Goal: Information Seeking & Learning: Find specific fact

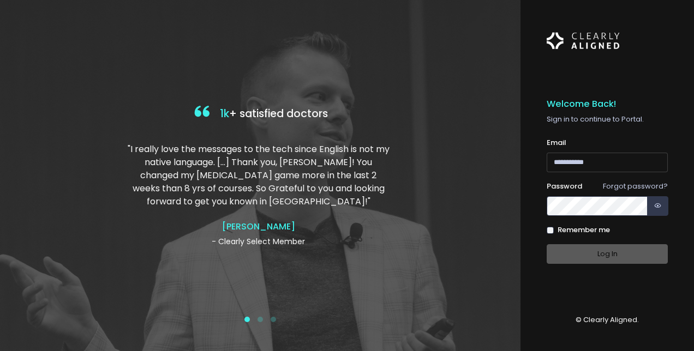
type input "**********"
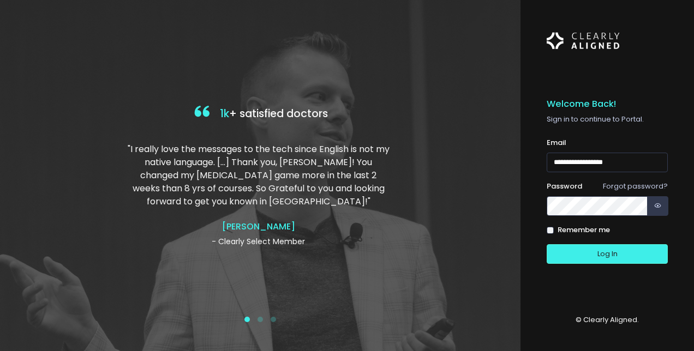
click at [615, 257] on div "Log In" at bounding box center [607, 255] width 121 height 20
click at [588, 246] on button "Log In" at bounding box center [607, 255] width 121 height 20
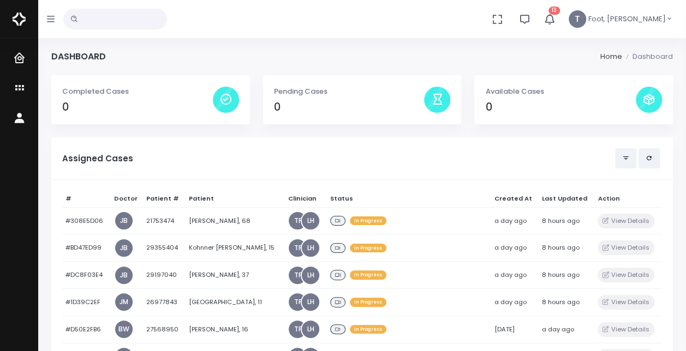
click at [556, 19] on icon "button" at bounding box center [550, 19] width 13 height 13
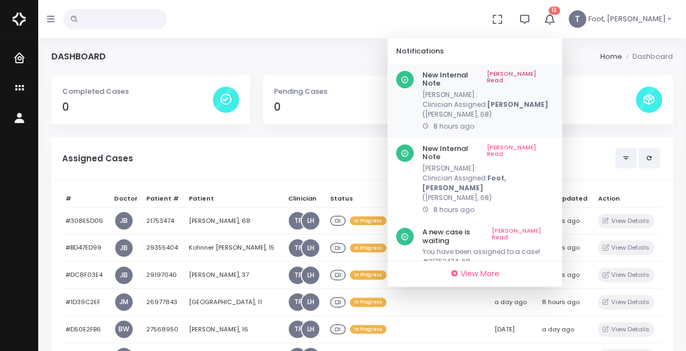
click at [553, 71] on link "Mark As Read" at bounding box center [520, 79] width 67 height 17
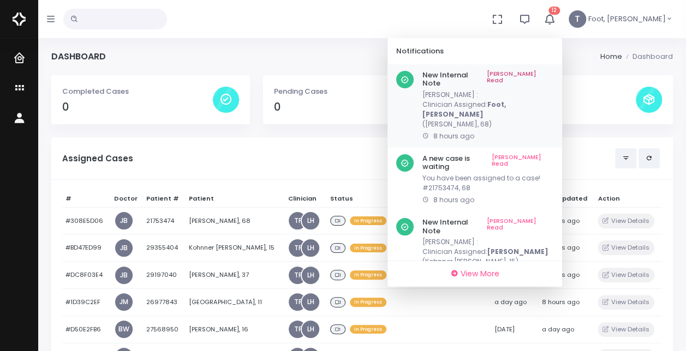
click at [553, 76] on link "Mark As Read" at bounding box center [520, 79] width 67 height 17
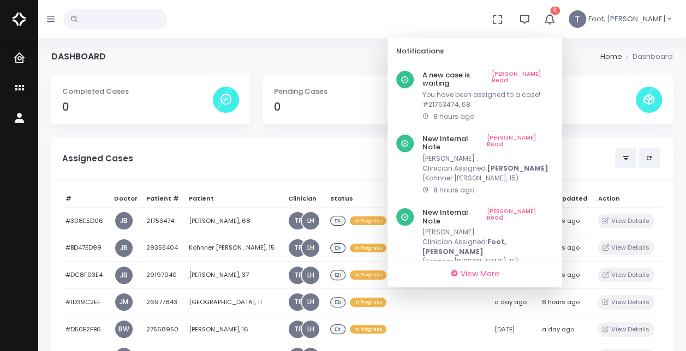
click at [553, 76] on link "Mark As Read" at bounding box center [523, 79] width 62 height 17
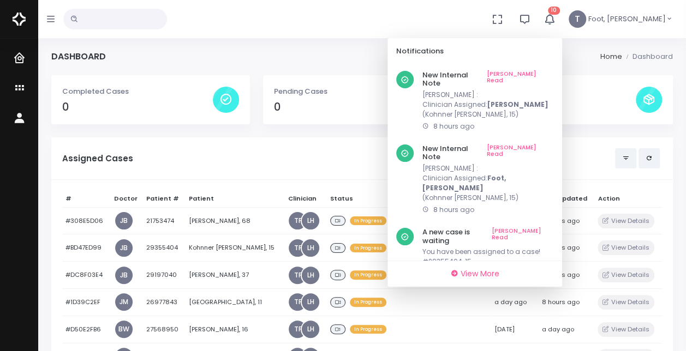
click at [553, 76] on link "Mark As Read" at bounding box center [520, 79] width 67 height 17
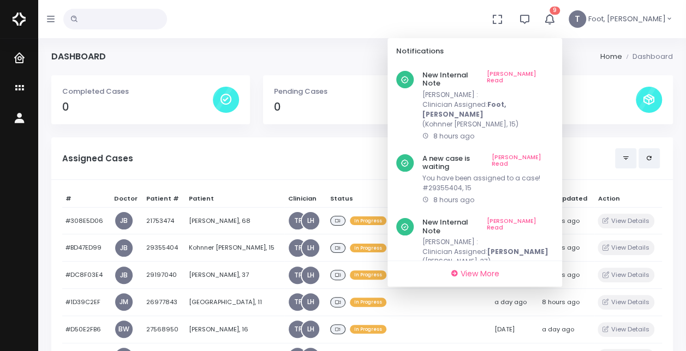
click at [553, 76] on link "Mark As Read" at bounding box center [520, 79] width 67 height 17
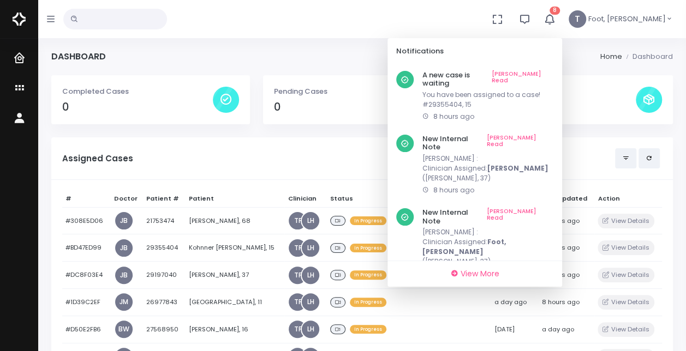
click at [553, 76] on link "Mark As Read" at bounding box center [523, 79] width 62 height 17
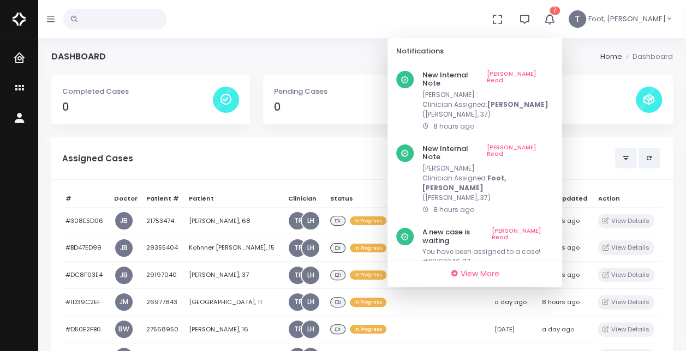
click at [553, 76] on link "Mark As Read" at bounding box center [520, 79] width 67 height 17
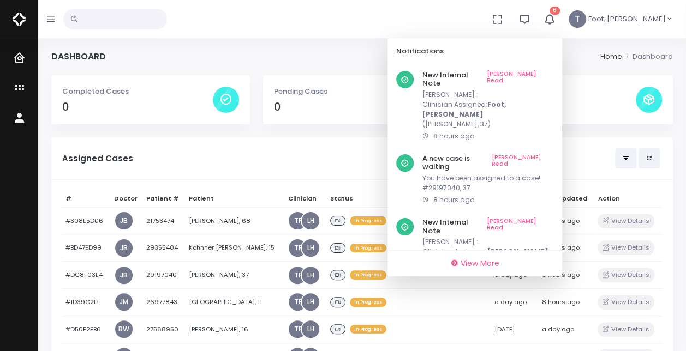
click at [553, 76] on link "Mark As Read" at bounding box center [520, 79] width 67 height 17
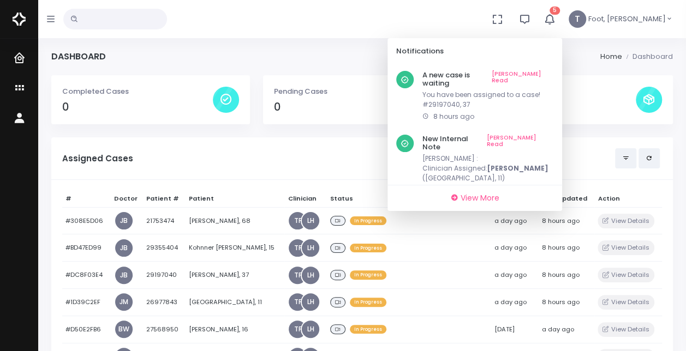
click at [553, 76] on link "Mark As Read" at bounding box center [523, 79] width 62 height 17
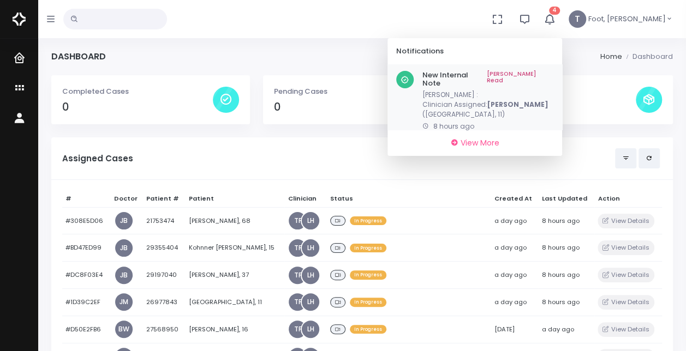
click at [553, 76] on link "Mark As Read" at bounding box center [520, 79] width 67 height 17
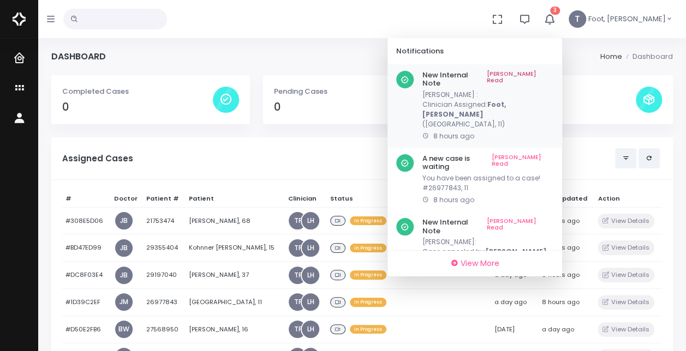
click at [553, 76] on link "Mark As Read" at bounding box center [520, 79] width 67 height 17
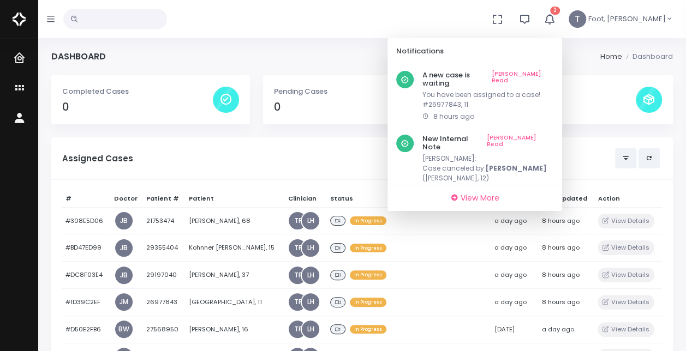
click at [553, 76] on link "Mark As Read" at bounding box center [523, 79] width 62 height 17
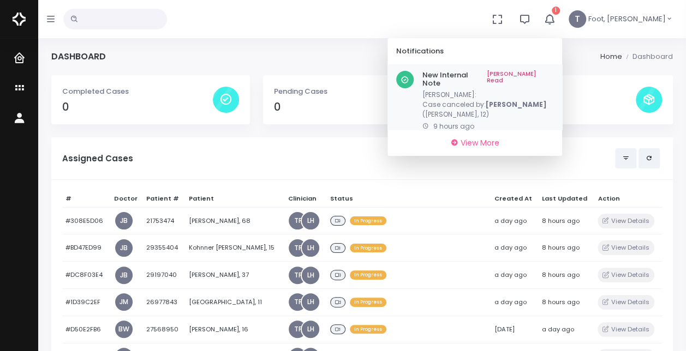
click at [553, 76] on link "Mark As Read" at bounding box center [520, 79] width 67 height 17
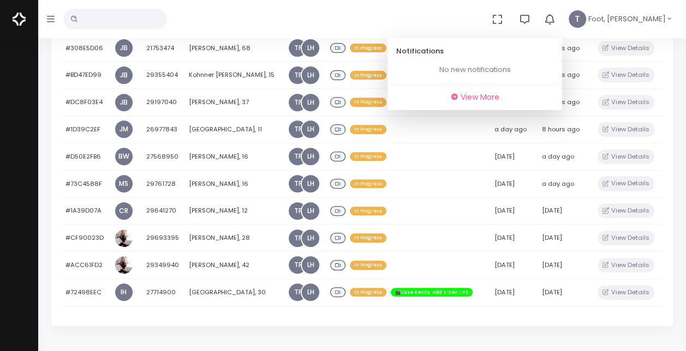
scroll to position [171, 0]
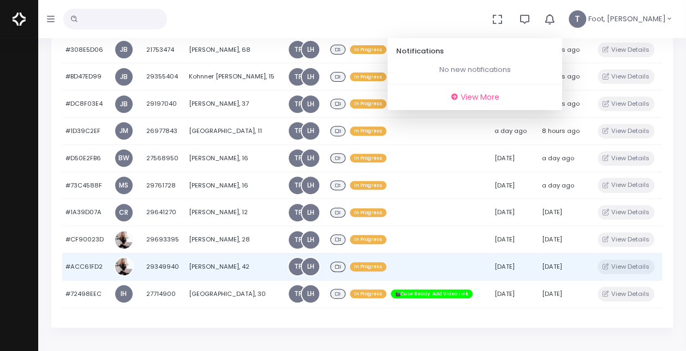
click at [216, 264] on td "[PERSON_NAME], 42" at bounding box center [235, 266] width 99 height 27
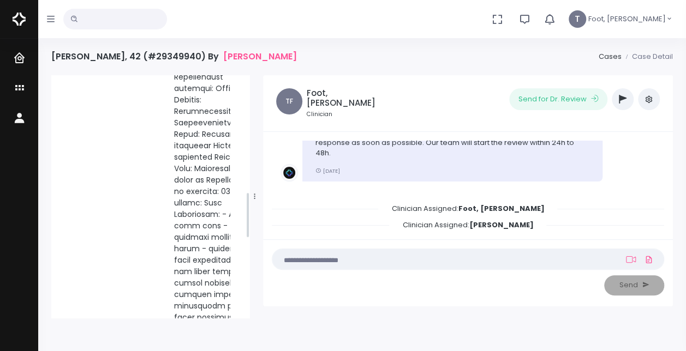
scroll to position [613, 0]
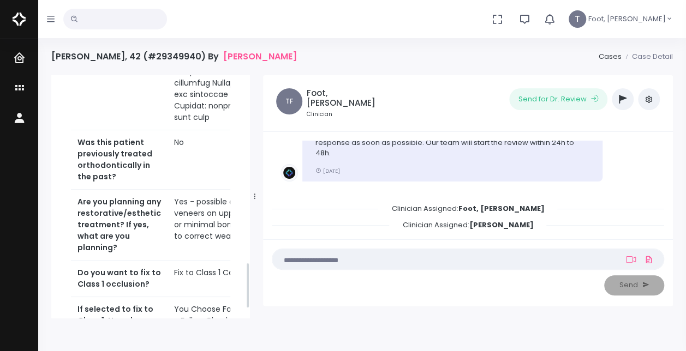
drag, startPoint x: 247, startPoint y: 92, endPoint x: 266, endPoint y: 278, distance: 187.6
click at [266, 278] on div "Ball, Leanne Joined 8 months ago Case Overview Notes Attachments Status In Prog…" at bounding box center [362, 196] width 635 height 243
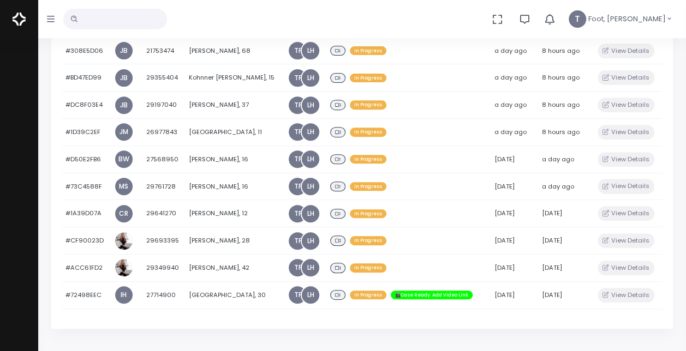
scroll to position [172, 0]
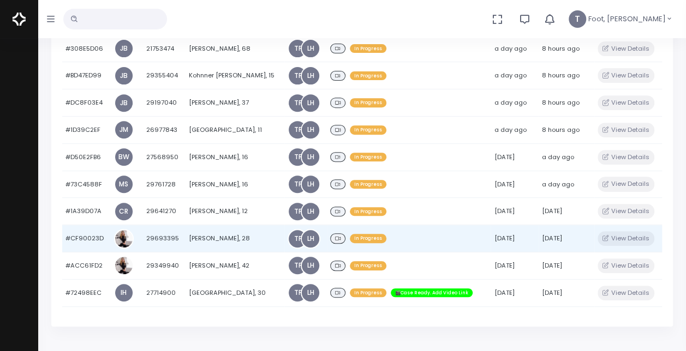
click at [212, 242] on td "[PERSON_NAME], 28" at bounding box center [235, 238] width 99 height 27
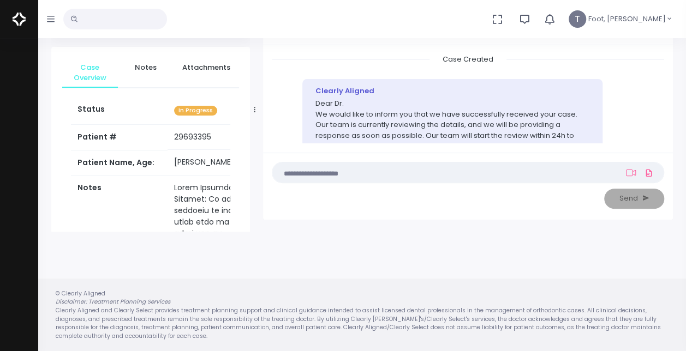
scroll to position [80, 0]
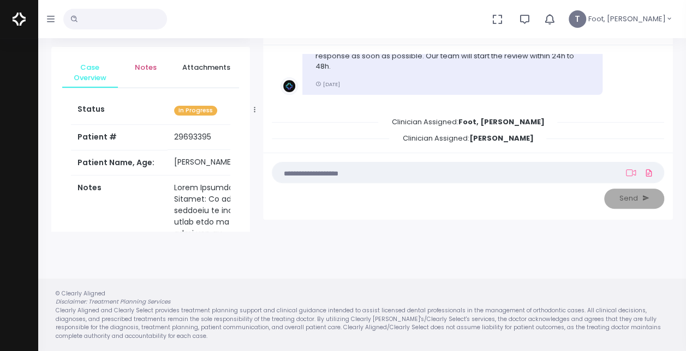
click at [152, 65] on span "Notes" at bounding box center [146, 67] width 38 height 11
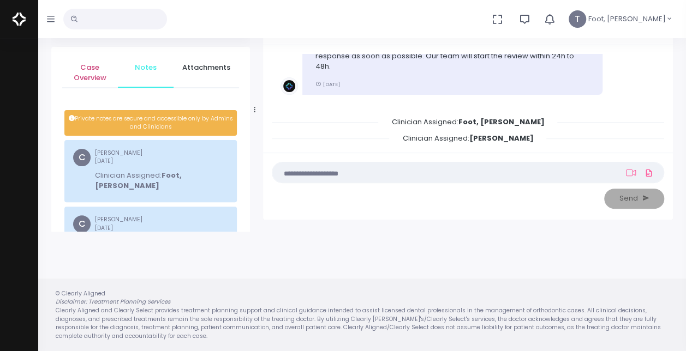
click at [91, 70] on span "Case Overview" at bounding box center [90, 72] width 38 height 21
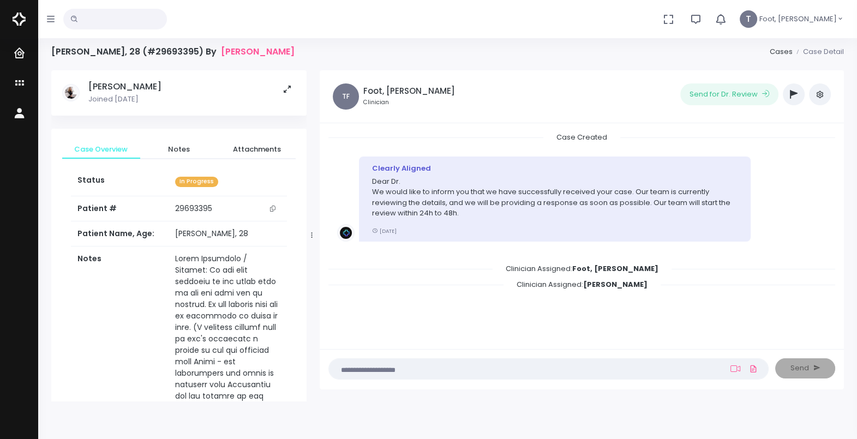
scroll to position [0, 0]
drag, startPoint x: 603, startPoint y: 2, endPoint x: 314, endPoint y: 153, distance: 325.6
click at [314, 153] on div at bounding box center [312, 236] width 5 height 325
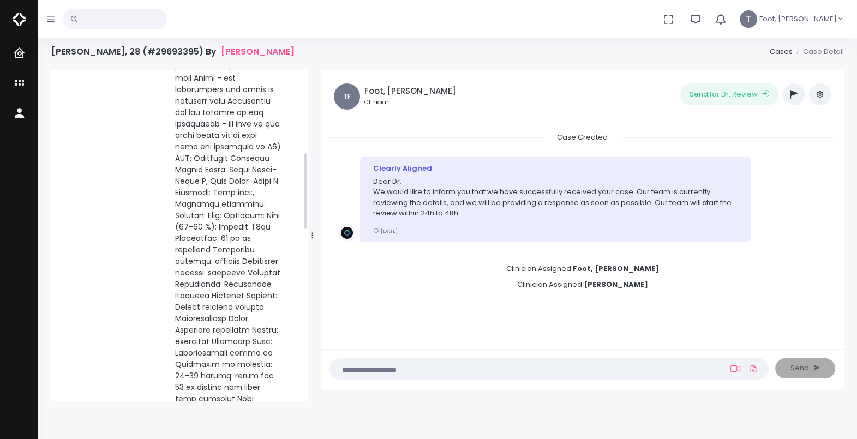
scroll to position [349, 0]
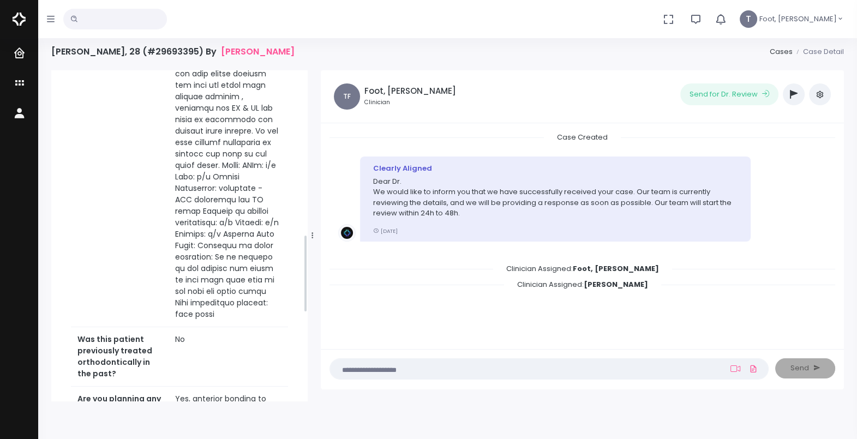
scroll to position [699, 0]
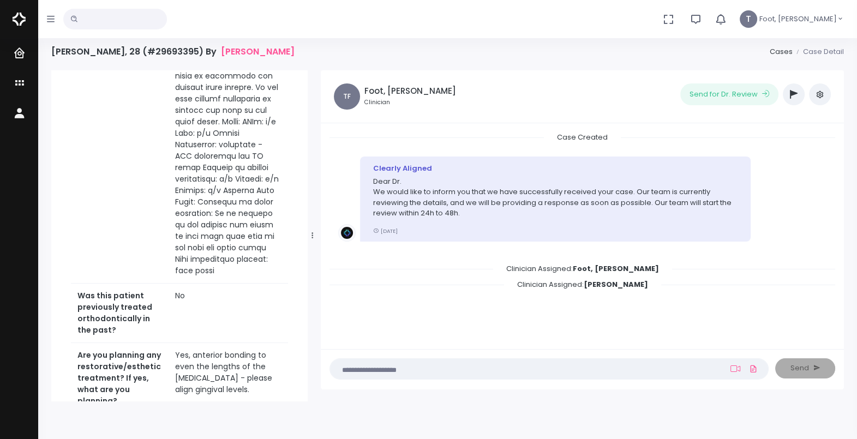
click at [305, 172] on div "Case Overview Notes Attachments Status In Progress Patient # 29693395 Patient N…" at bounding box center [179, 169] width 257 height 1479
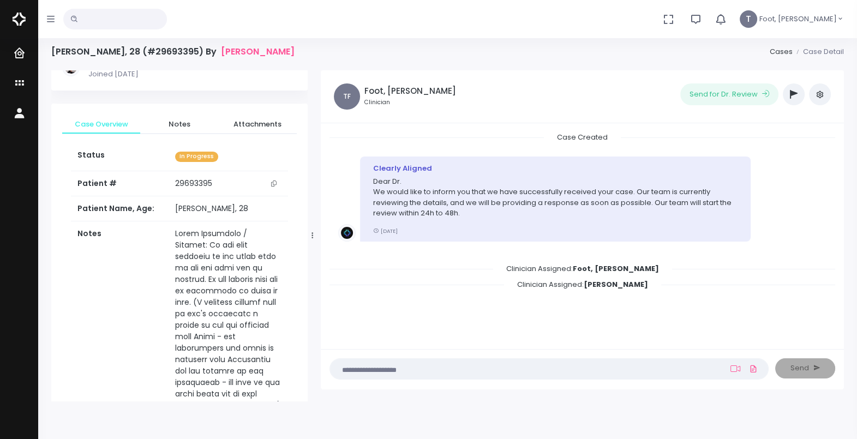
scroll to position [0, 0]
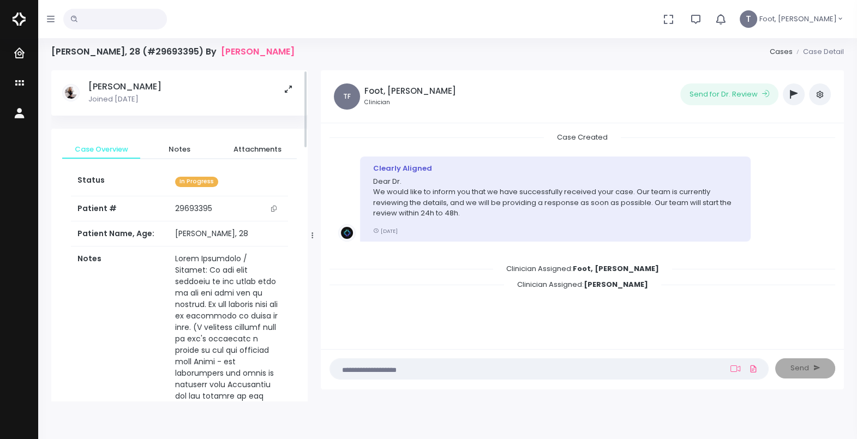
drag, startPoint x: 306, startPoint y: 240, endPoint x: 316, endPoint y: 57, distance: 183.1
click at [316, 57] on div "Megan Kneller, 28 (#29693395) By Dr. Ball, Leanne Cases Case Detail Ball, Leann…" at bounding box center [448, 223] width 800 height 355
click at [173, 149] on span "Notes" at bounding box center [179, 149] width 61 height 11
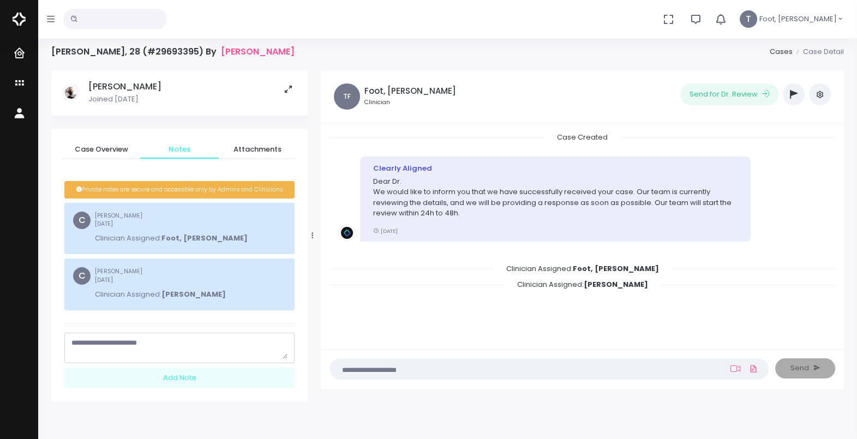
click at [150, 348] on textarea "scrollable content" at bounding box center [179, 348] width 216 height 21
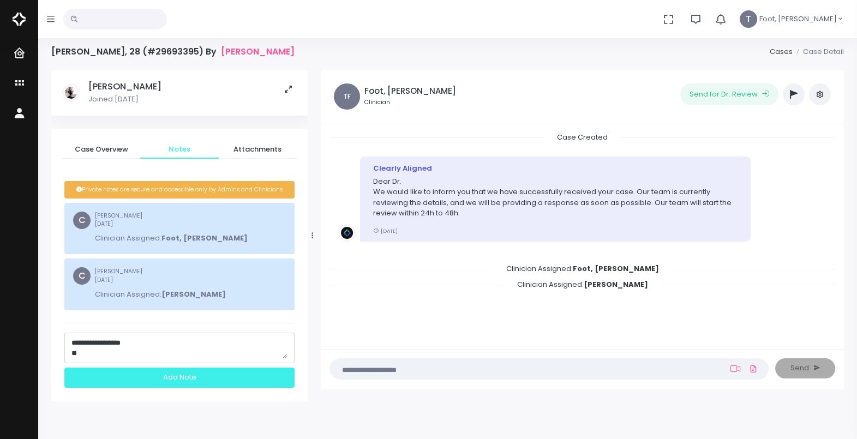
type textarea "**********"
click at [158, 351] on div "Add Note" at bounding box center [179, 378] width 230 height 20
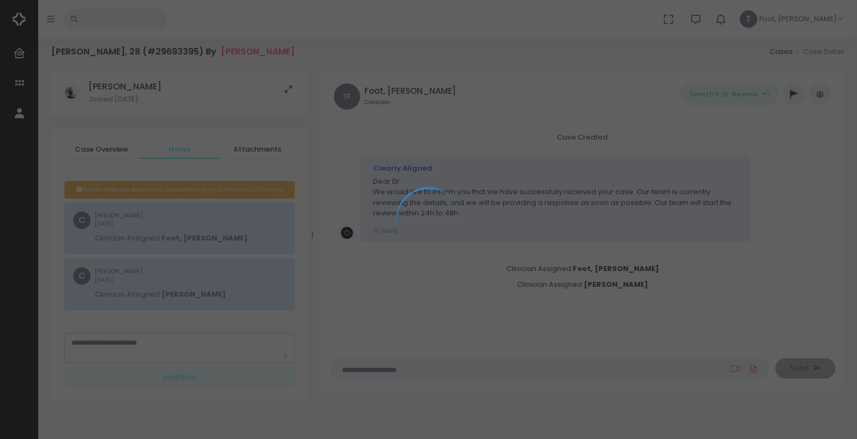
scroll to position [0, 0]
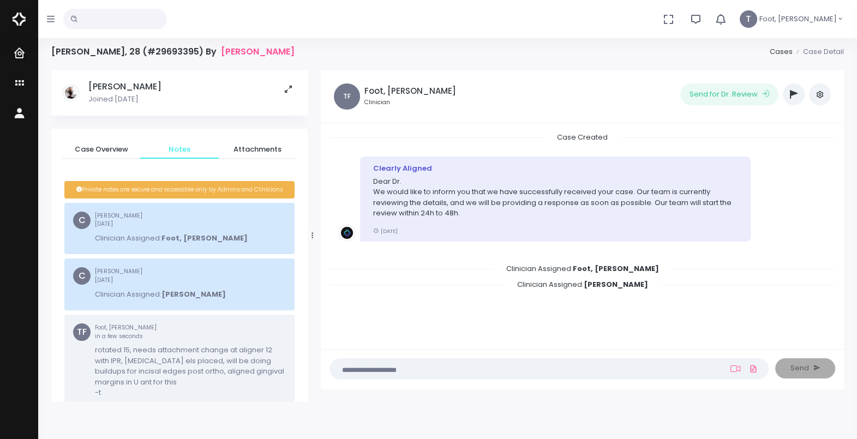
click at [694, 94] on icon "button" at bounding box center [794, 94] width 8 height 9
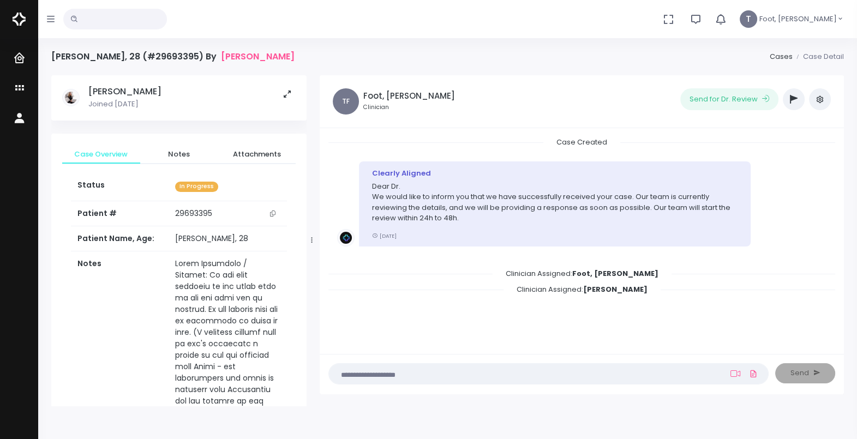
click at [800, 101] on button "button" at bounding box center [794, 99] width 22 height 22
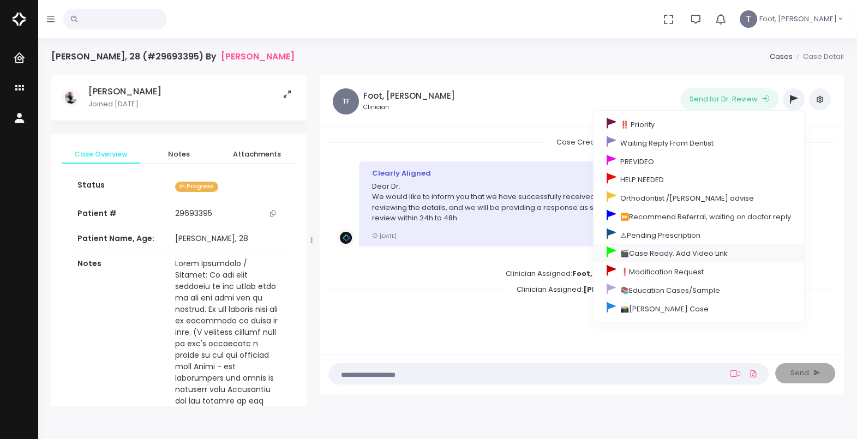
click at [648, 248] on link "🎬Case Ready. Add Video Link" at bounding box center [699, 253] width 211 height 19
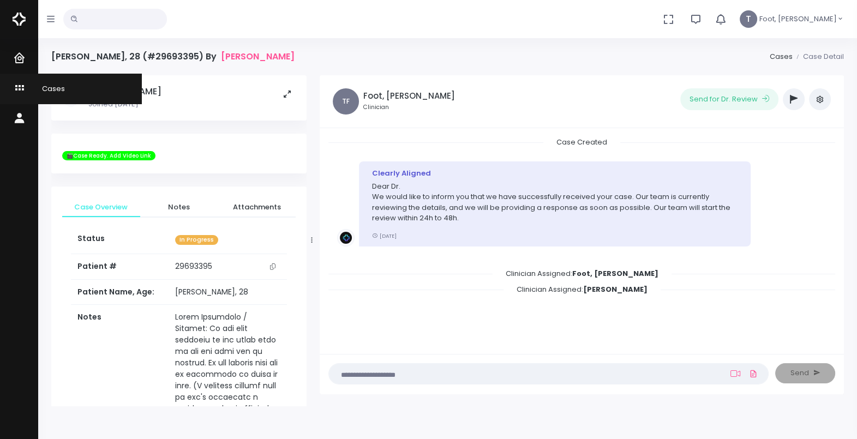
click at [19, 84] on icon "scrollable content" at bounding box center [20, 89] width 15 height 14
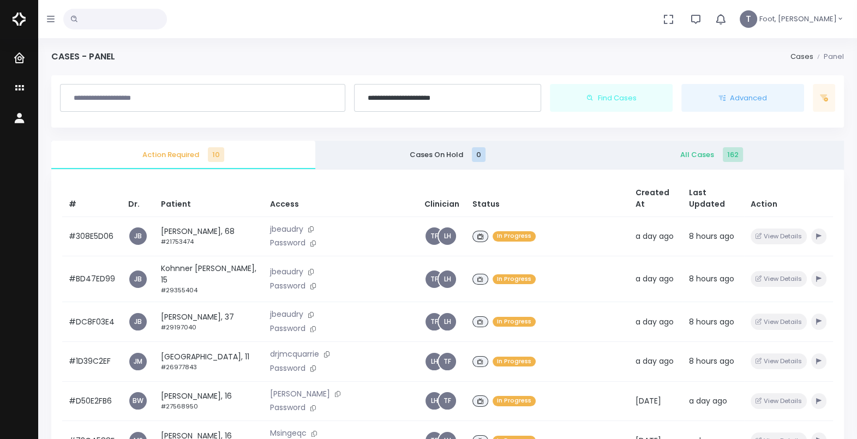
click at [821, 213] on th "Action" at bounding box center [788, 199] width 89 height 37
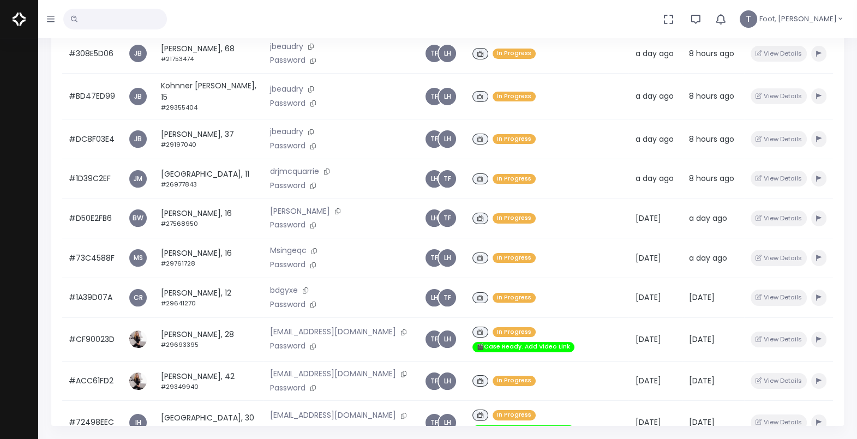
scroll to position [179, 0]
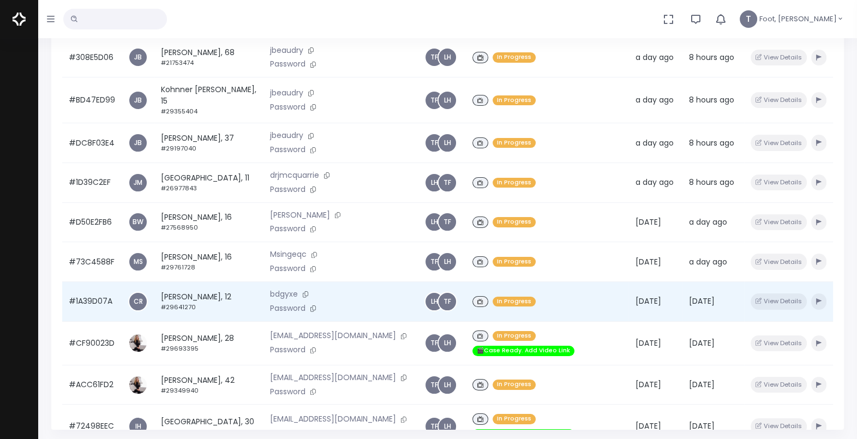
click at [199, 304] on td "[PERSON_NAME], 12 #29641270" at bounding box center [208, 302] width 109 height 40
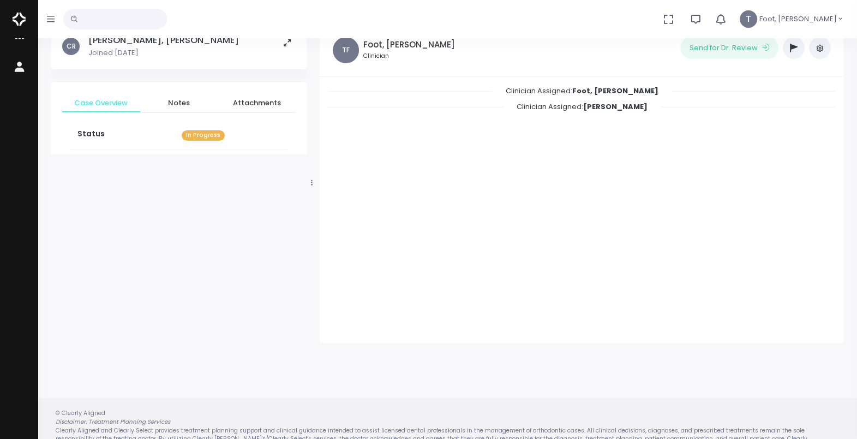
scroll to position [87, 0]
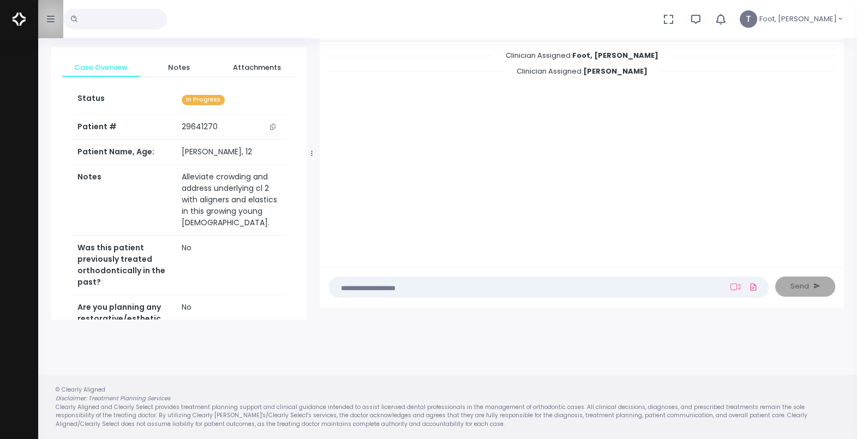
click at [52, 19] on icon "button" at bounding box center [51, 19] width 8 height 7
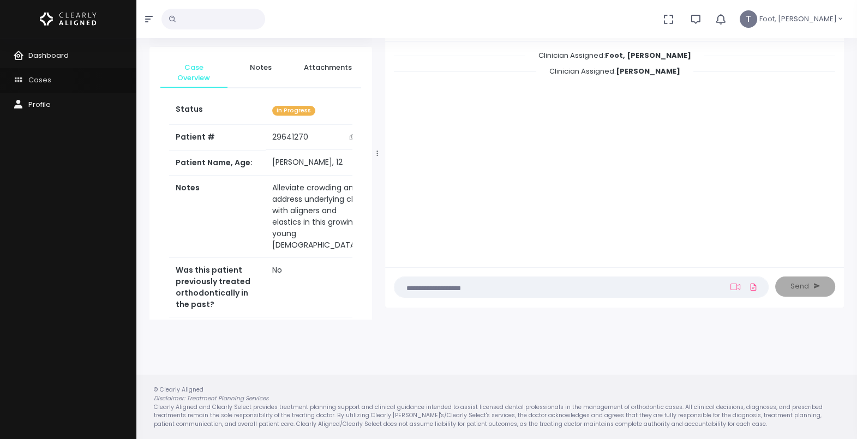
click at [46, 80] on span "Cases" at bounding box center [39, 80] width 23 height 10
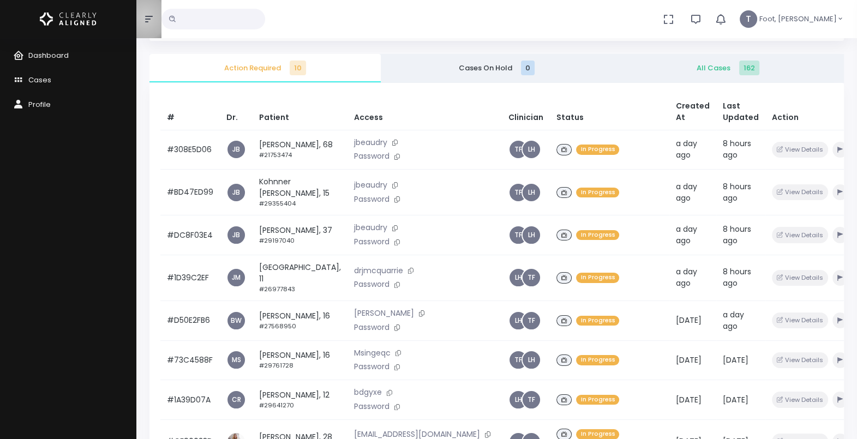
click at [145, 17] on icon "button" at bounding box center [149, 19] width 8 height 9
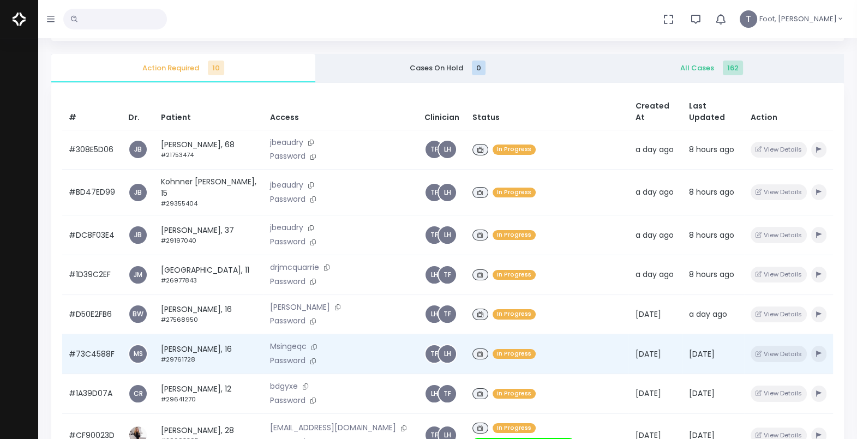
click at [211, 347] on td "[PERSON_NAME], 16 #29761728" at bounding box center [208, 355] width 109 height 40
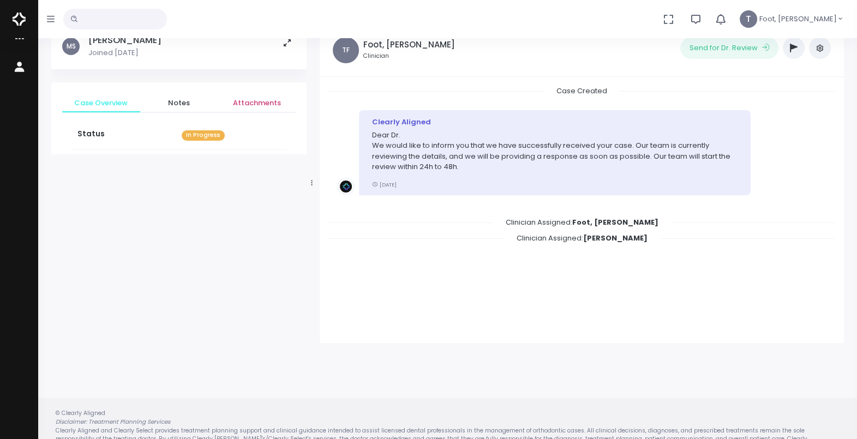
scroll to position [87, 0]
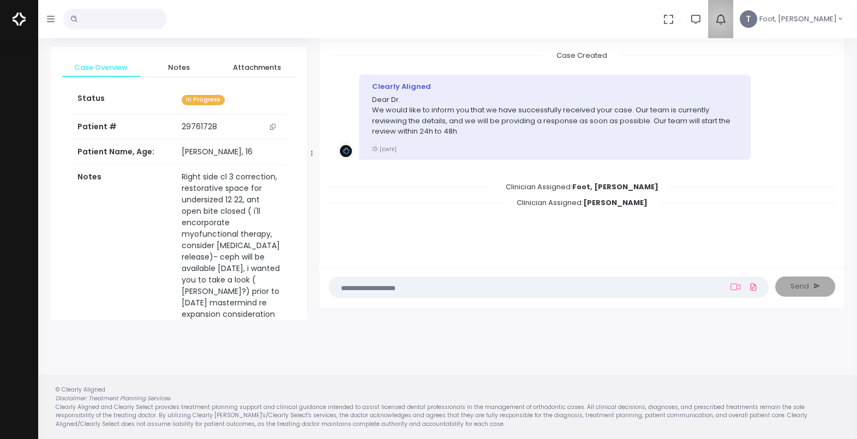
click at [727, 19] on icon "button" at bounding box center [721, 19] width 12 height 12
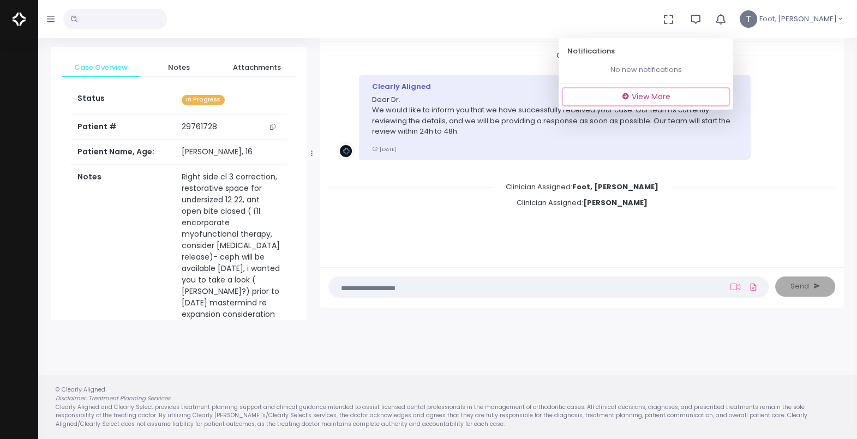
click at [671, 98] on span "View More" at bounding box center [651, 96] width 39 height 11
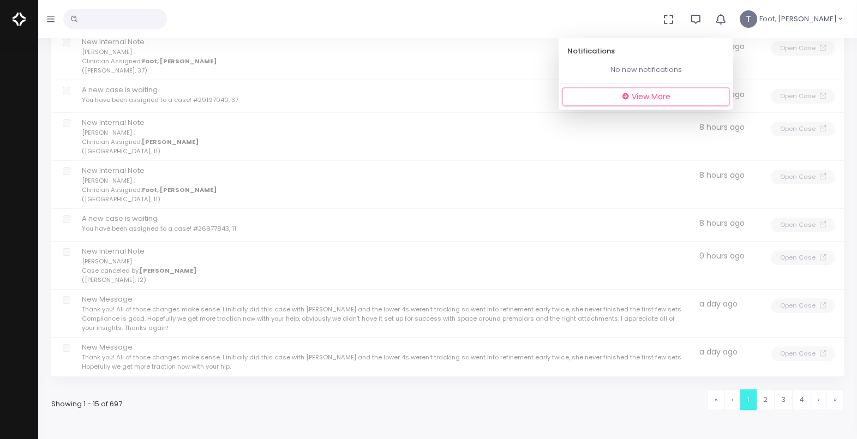
scroll to position [385, 0]
click at [773, 391] on link "2" at bounding box center [765, 401] width 19 height 21
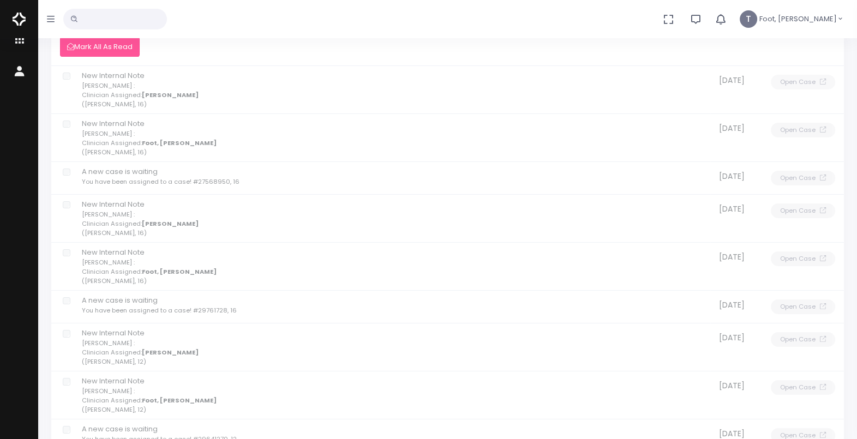
scroll to position [43, 0]
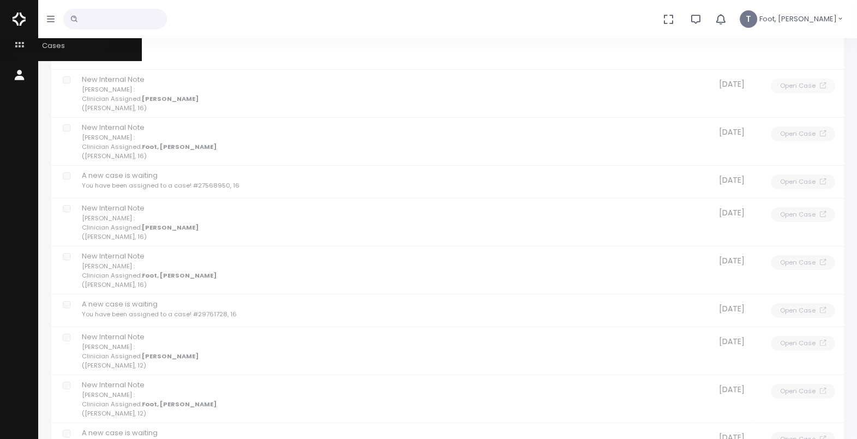
click at [84, 44] on link "Cases" at bounding box center [71, 46] width 142 height 30
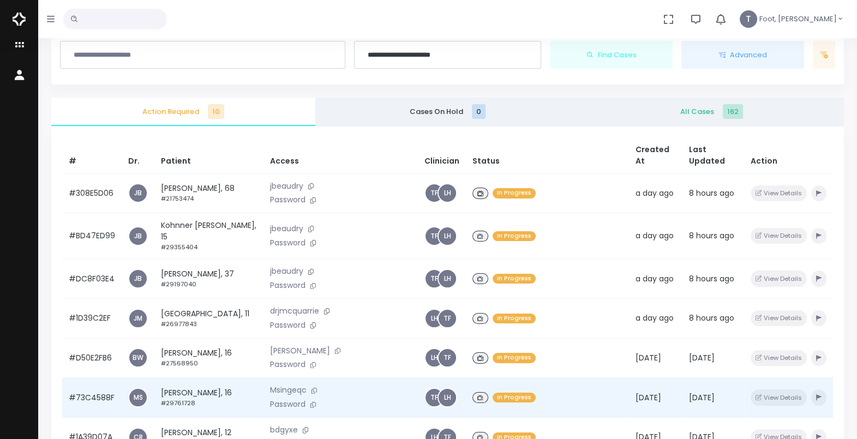
click at [177, 393] on td "[PERSON_NAME], 16 #29761728" at bounding box center [208, 398] width 109 height 40
click at [184, 397] on td "[PERSON_NAME], 16 #29761728" at bounding box center [208, 398] width 109 height 40
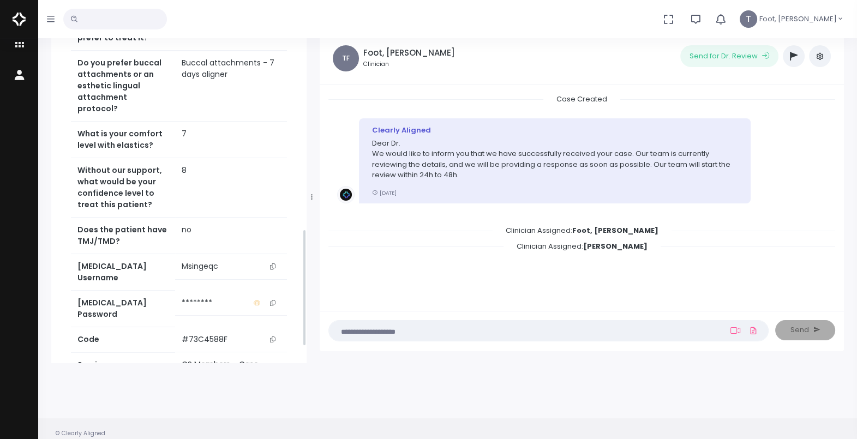
scroll to position [556, 0]
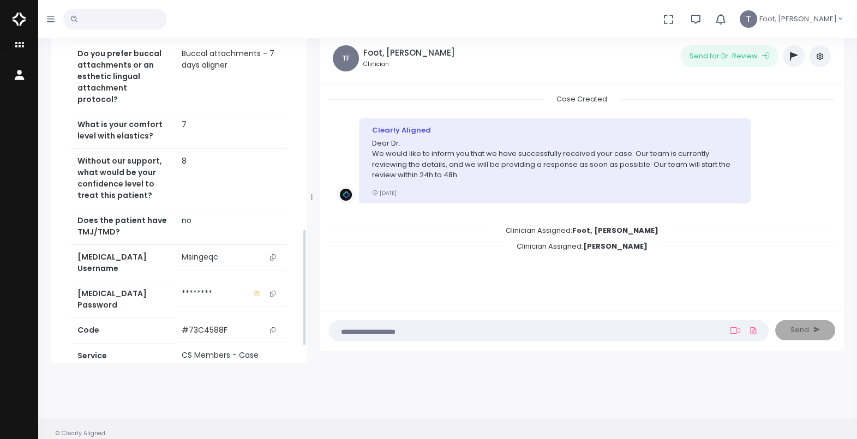
drag, startPoint x: 304, startPoint y: 110, endPoint x: 303, endPoint y: 307, distance: 197.6
click at [303, 307] on div "[PERSON_NAME] Joined [DATE] Case Overview Notes Attachments Status In Progress …" at bounding box center [178, 197] width 255 height 331
click at [273, 254] on icon "scrollable content" at bounding box center [272, 257] width 5 height 6
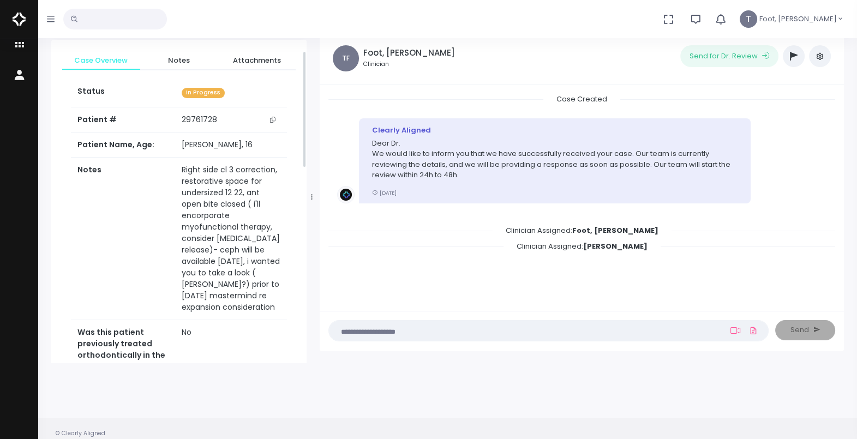
scroll to position [49, 0]
drag, startPoint x: 304, startPoint y: 252, endPoint x: 312, endPoint y: 56, distance: 195.5
click at [312, 56] on div "[PERSON_NAME] Joined [DATE] Case Overview Notes Attachments Status In Progress …" at bounding box center [179, 197] width 269 height 331
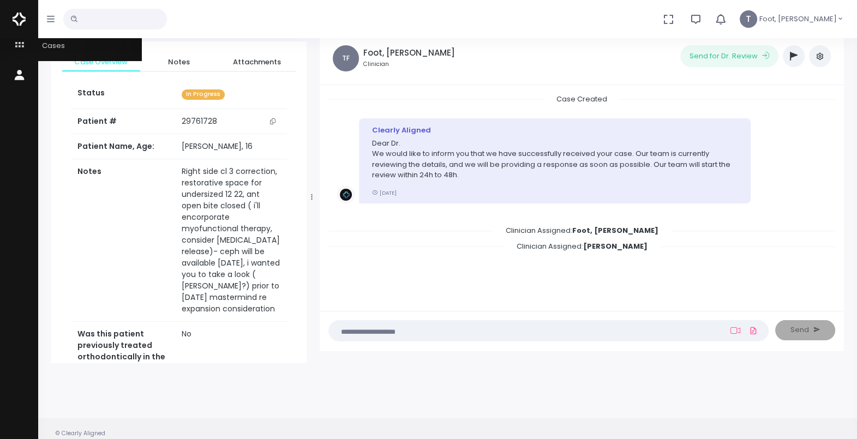
click at [47, 46] on span "Cases" at bounding box center [46, 45] width 37 height 10
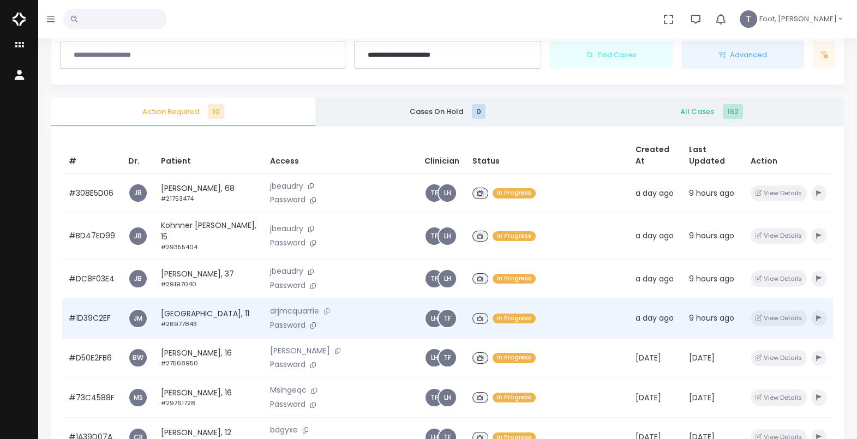
click at [319, 311] on button at bounding box center [326, 311] width 15 height 11
click at [311, 323] on icon at bounding box center [313, 326] width 5 height 6
click at [192, 314] on td "[GEOGRAPHIC_DATA], 11 #26977843" at bounding box center [208, 319] width 109 height 40
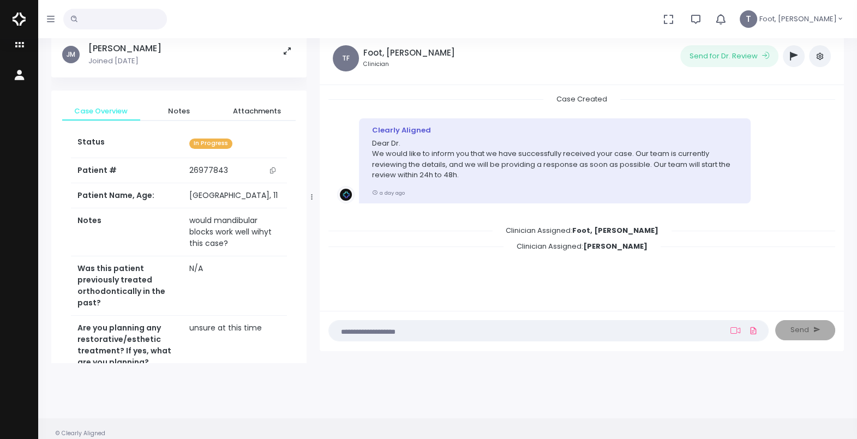
drag, startPoint x: 304, startPoint y: 160, endPoint x: 312, endPoint y: 144, distance: 18.6
click at [312, 144] on div "[PERSON_NAME], [PERSON_NAME] Joined [DATE] Case Overview Notes Attachments Stat…" at bounding box center [179, 197] width 269 height 331
click at [272, 168] on icon "scrollable content" at bounding box center [272, 171] width 5 height 6
click at [21, 49] on icon "scrollable content" at bounding box center [20, 46] width 15 height 14
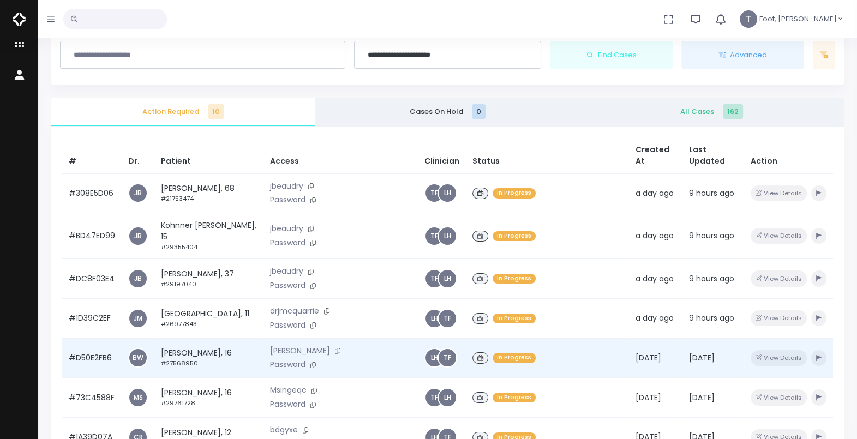
click at [187, 346] on td "[PERSON_NAME], 16 #27568950" at bounding box center [208, 358] width 109 height 40
click at [203, 348] on td "[PERSON_NAME], 16 #27568950" at bounding box center [208, 358] width 109 height 40
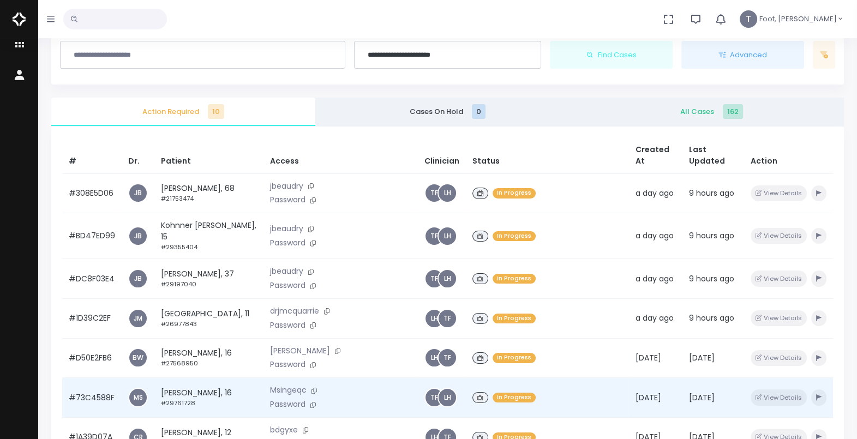
click at [182, 395] on td "[PERSON_NAME], 16 #29761728" at bounding box center [208, 398] width 109 height 40
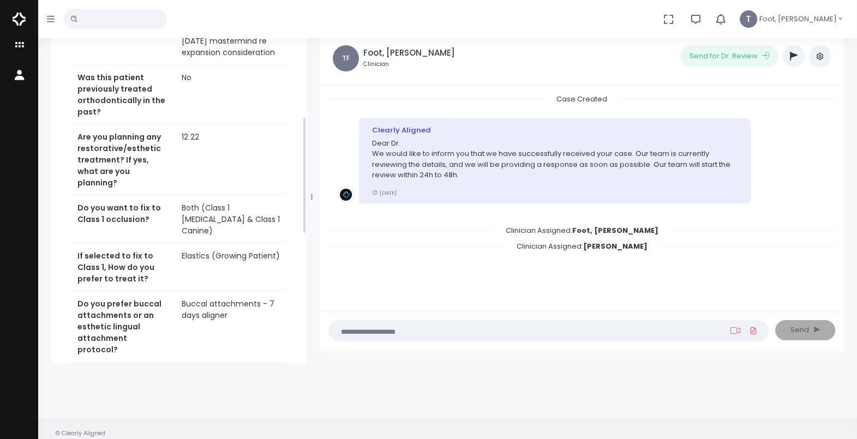
scroll to position [349, 0]
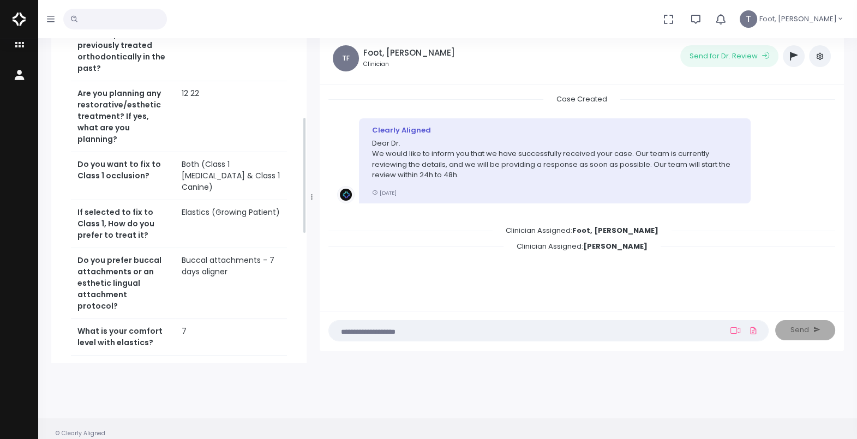
click at [303, 132] on div "Case Overview Notes Attachments Status In Progress Patient # [MEDICAL_RECORD_NU…" at bounding box center [178, 188] width 255 height 894
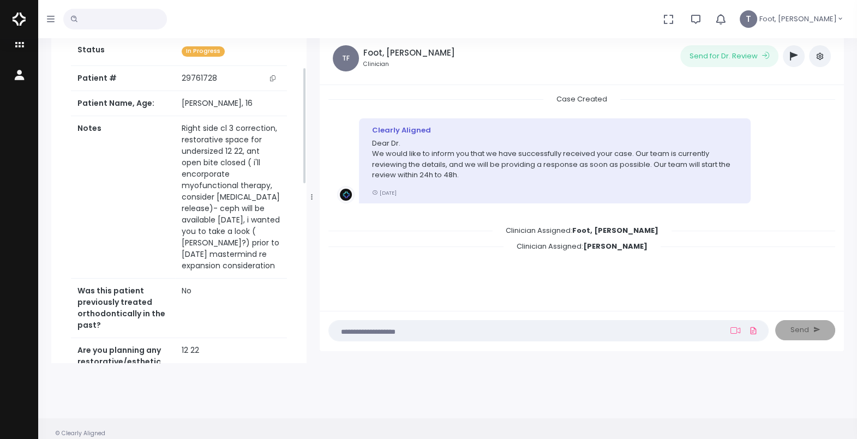
scroll to position [85, 0]
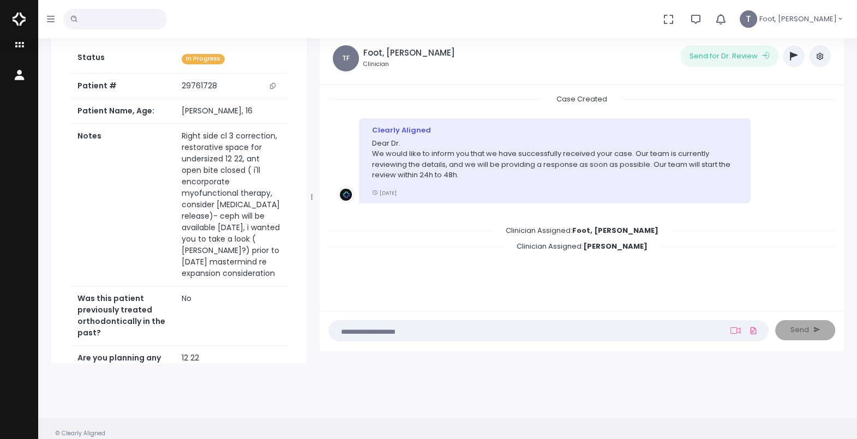
drag, startPoint x: 306, startPoint y: 161, endPoint x: 303, endPoint y: 68, distance: 92.8
click at [303, 68] on div "[PERSON_NAME] Joined [DATE] Case Overview Notes Attachments Status In Progress …" at bounding box center [178, 197] width 255 height 331
click at [270, 87] on icon "scrollable content" at bounding box center [272, 86] width 5 height 6
drag, startPoint x: 234, startPoint y: 277, endPoint x: 172, endPoint y: 266, distance: 62.7
click at [175, 266] on td "Right side cl 3 correction, restorative space for undersized 12 22, ant open bi…" at bounding box center [231, 205] width 112 height 163
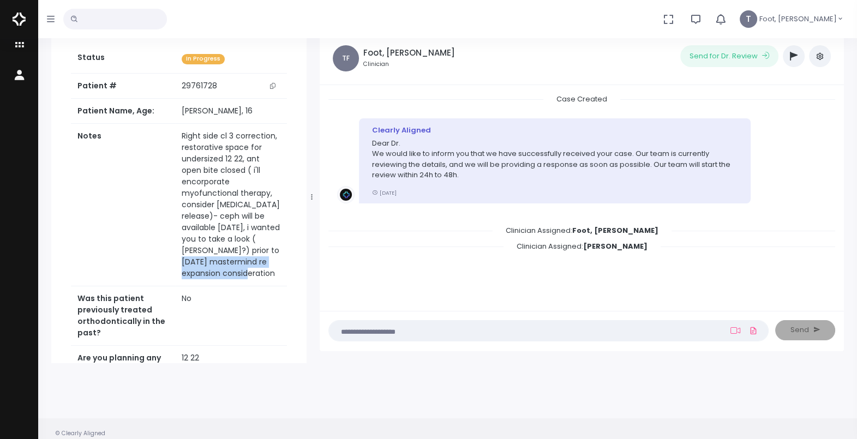
copy td "mastermind re expansion consideration"
click at [51, 44] on span "Cases" at bounding box center [46, 45] width 37 height 10
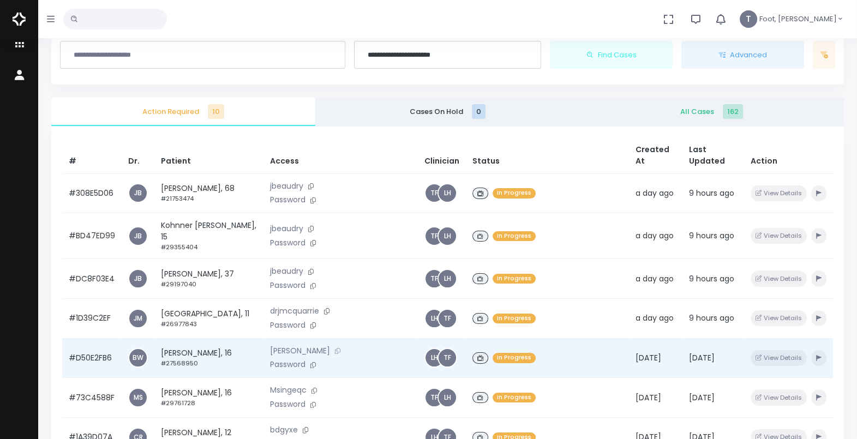
click at [335, 353] on icon at bounding box center [337, 351] width 5 height 6
click at [335, 351] on icon at bounding box center [337, 351] width 5 height 6
click at [195, 355] on td "[PERSON_NAME], 16 #27568950" at bounding box center [208, 358] width 109 height 40
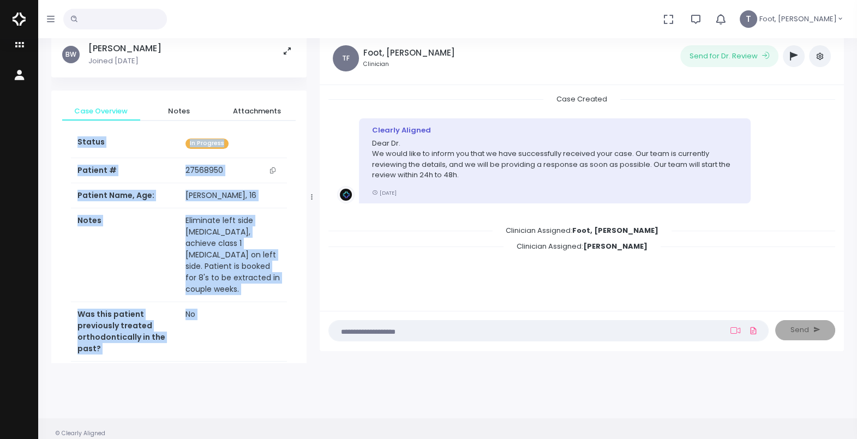
drag, startPoint x: 307, startPoint y: 141, endPoint x: 296, endPoint y: 184, distance: 44.9
click at [296, 184] on div "[PERSON_NAME], [PERSON_NAME] Joined [DATE] Case Overview Notes Attachments Stat…" at bounding box center [179, 197] width 269 height 331
drag, startPoint x: 296, startPoint y: 184, endPoint x: 313, endPoint y: 232, distance: 50.4
click at [313, 232] on div at bounding box center [311, 197] width 5 height 325
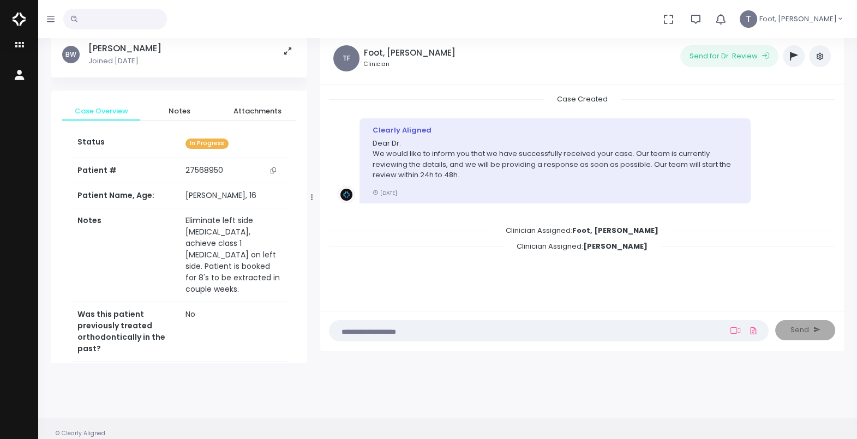
click at [305, 148] on div "[PERSON_NAME], [PERSON_NAME] Joined [DATE] Case Overview Notes Attachments Stat…" at bounding box center [179, 197] width 256 height 331
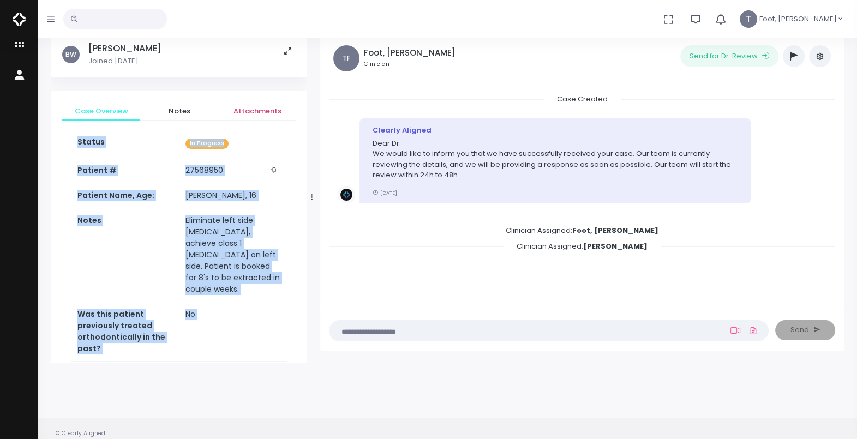
click at [248, 111] on span "Attachments" at bounding box center [257, 111] width 61 height 11
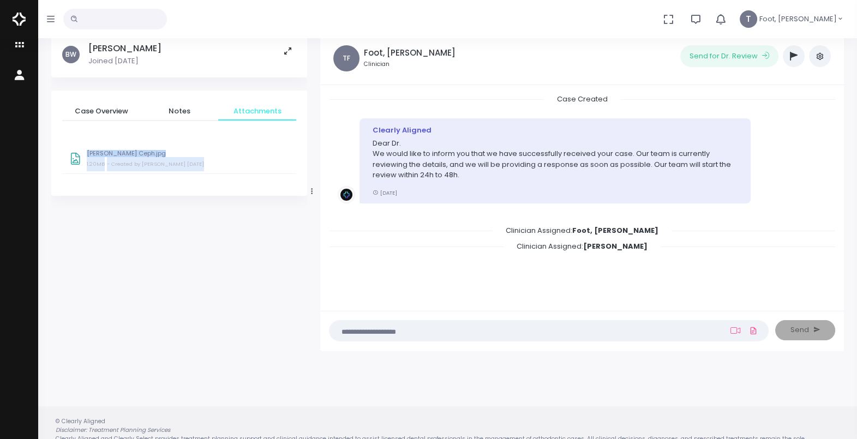
click at [120, 153] on p "[PERSON_NAME] Ceph.jpg" at bounding box center [188, 153] width 202 height 7
click at [112, 111] on span "Case Overview" at bounding box center [101, 111] width 61 height 11
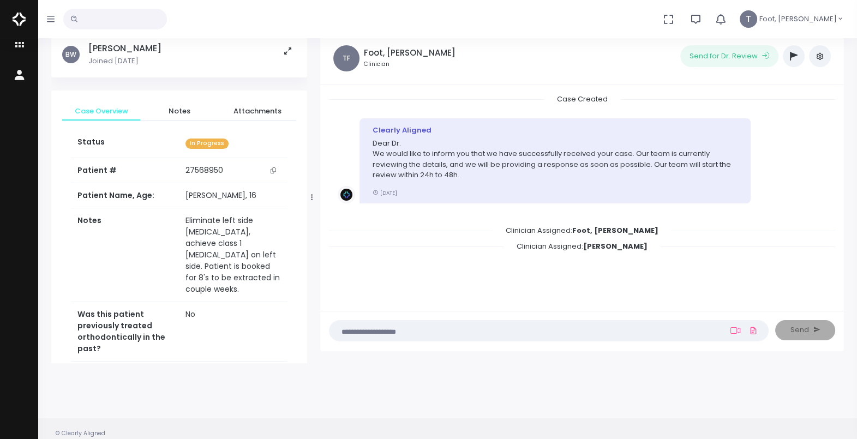
drag, startPoint x: 305, startPoint y: 147, endPoint x: 308, endPoint y: 64, distance: 83.0
click at [308, 64] on div "[PERSON_NAME], [PERSON_NAME] Joined [DATE] Case Overview Notes Attachments Stat…" at bounding box center [179, 197] width 269 height 331
click at [272, 170] on icon "scrollable content" at bounding box center [273, 171] width 5 height 6
click at [45, 44] on span "Cases" at bounding box center [46, 45] width 37 height 10
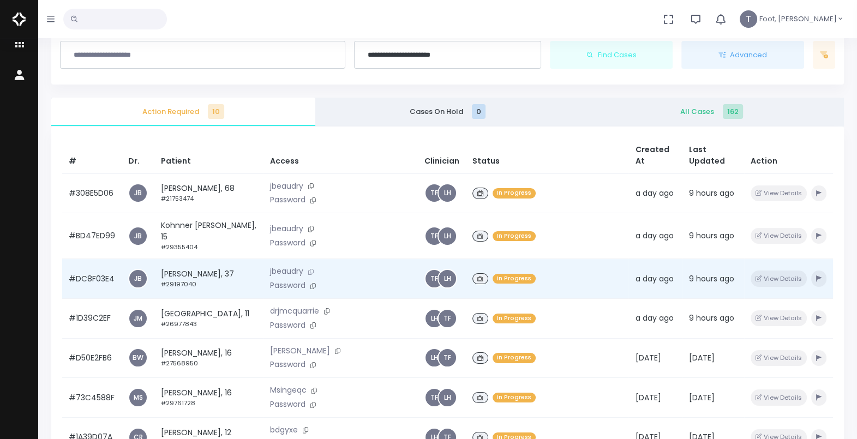
click at [308, 269] on icon at bounding box center [310, 272] width 5 height 6
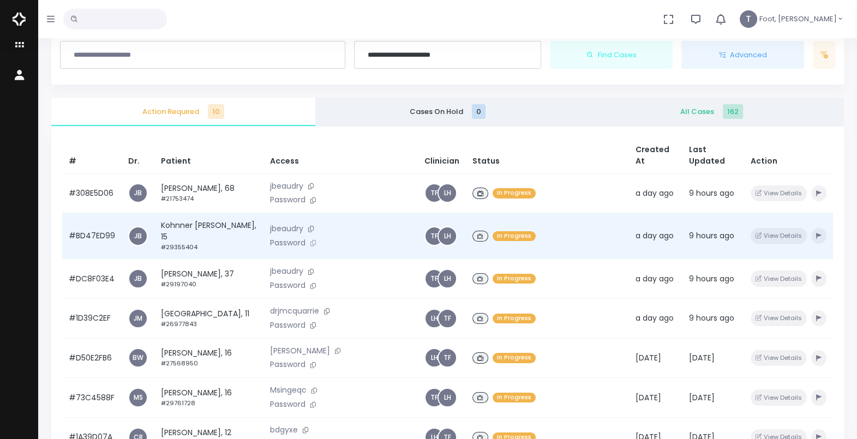
click at [311, 242] on icon at bounding box center [313, 243] width 5 height 6
click at [191, 224] on td "Kohnner [PERSON_NAME], 15 #29355404" at bounding box center [208, 236] width 109 height 46
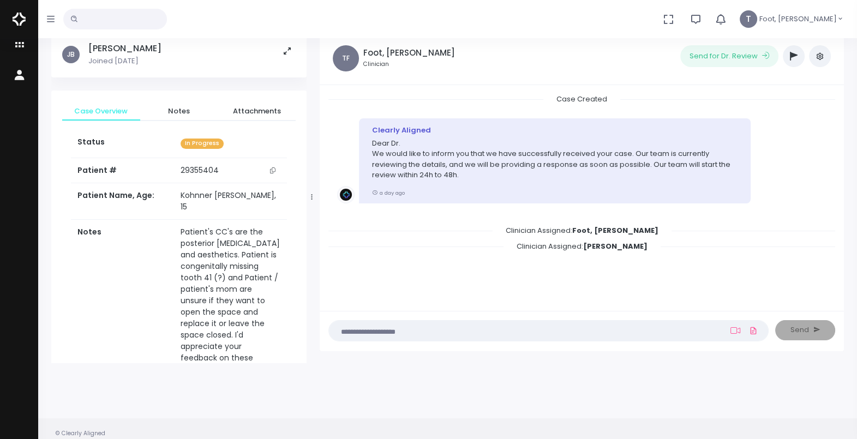
click at [304, 123] on div "[PERSON_NAME], [PERSON_NAME] Joined [DATE] Case Overview Notes Attachments Stat…" at bounding box center [178, 197] width 255 height 331
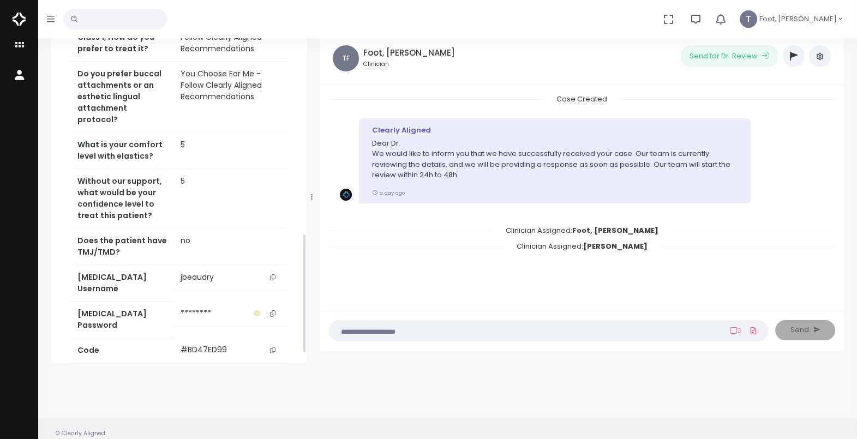
scroll to position [555, 0]
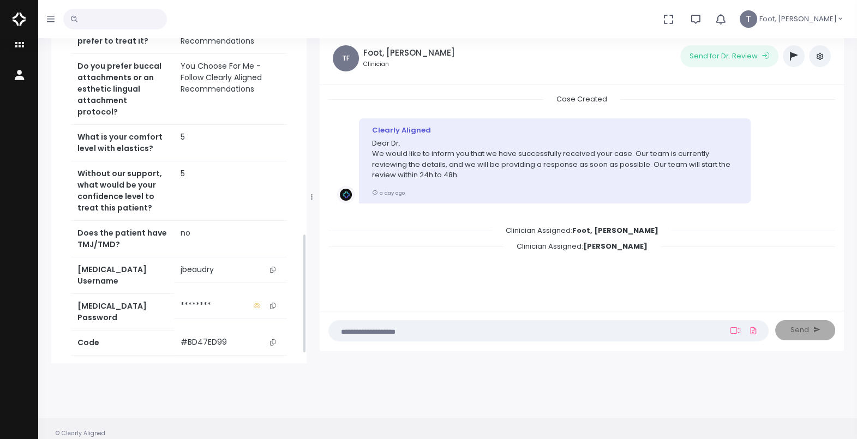
drag, startPoint x: 305, startPoint y: 127, endPoint x: 332, endPoint y: 329, distance: 204.2
click at [332, 329] on div "[PERSON_NAME], [PERSON_NAME] Joined [DATE] Case Overview Notes Attachments Stat…" at bounding box center [448, 197] width 806 height 331
click at [273, 303] on icon "scrollable content" at bounding box center [272, 306] width 5 height 6
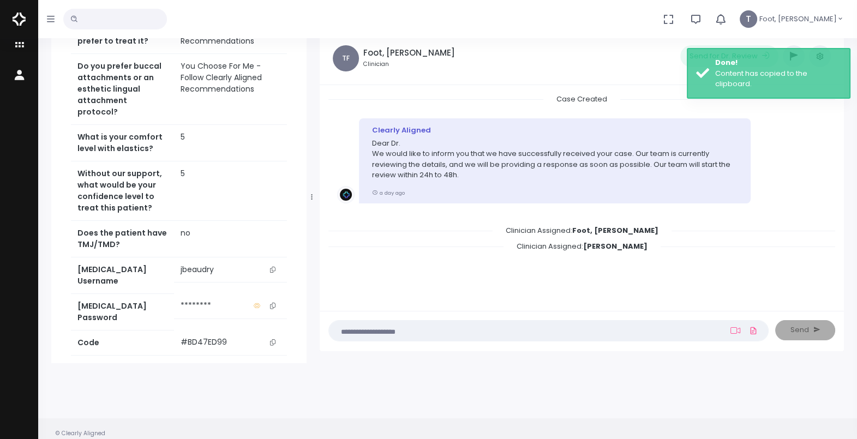
click at [259, 303] on icon "scrollable content" at bounding box center [257, 306] width 7 height 6
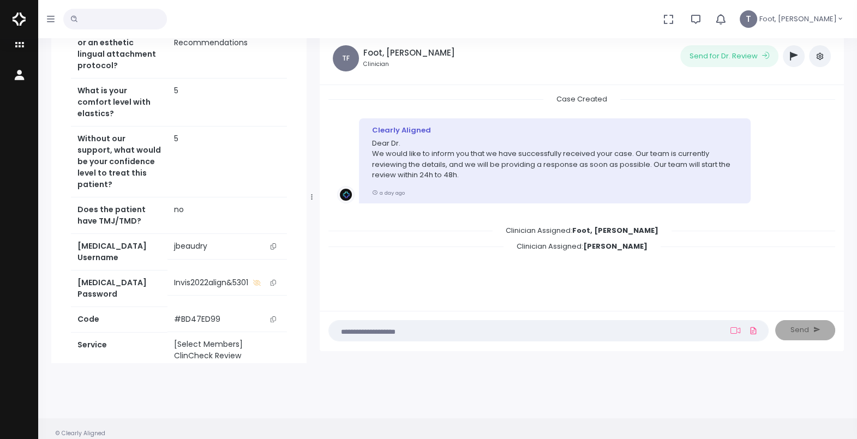
scroll to position [0, 0]
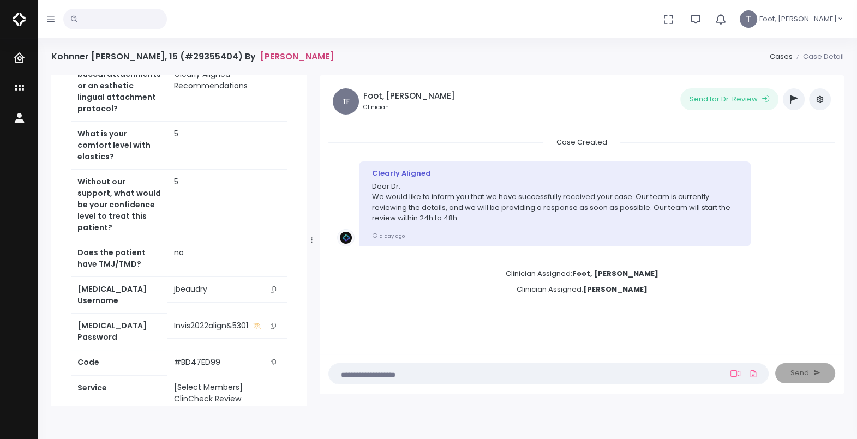
click at [260, 55] on link "[PERSON_NAME]" at bounding box center [297, 56] width 74 height 10
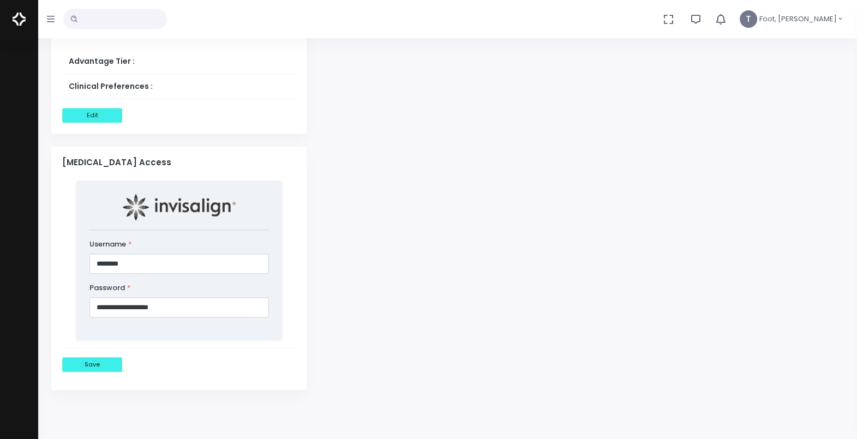
scroll to position [724, 0]
drag, startPoint x: 196, startPoint y: 305, endPoint x: 41, endPoint y: 299, distance: 155.1
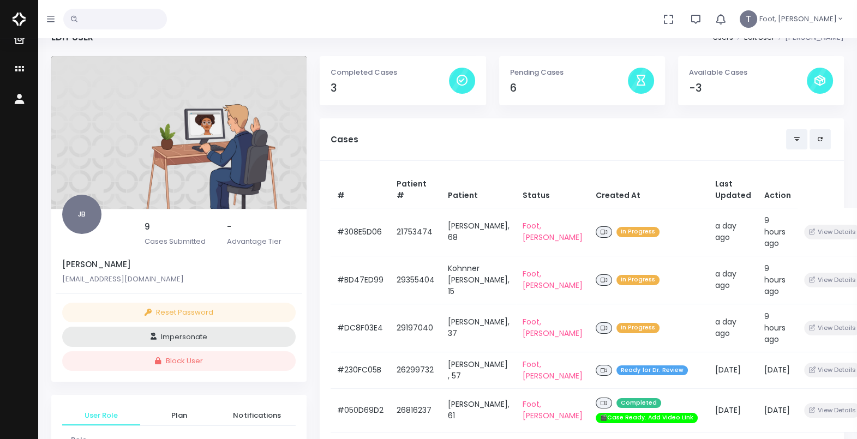
scroll to position [0, 0]
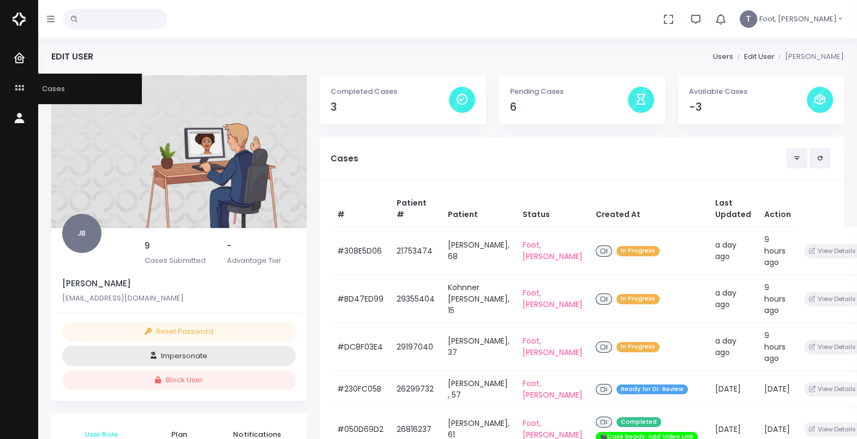
click at [53, 87] on span "Cases" at bounding box center [46, 89] width 37 height 10
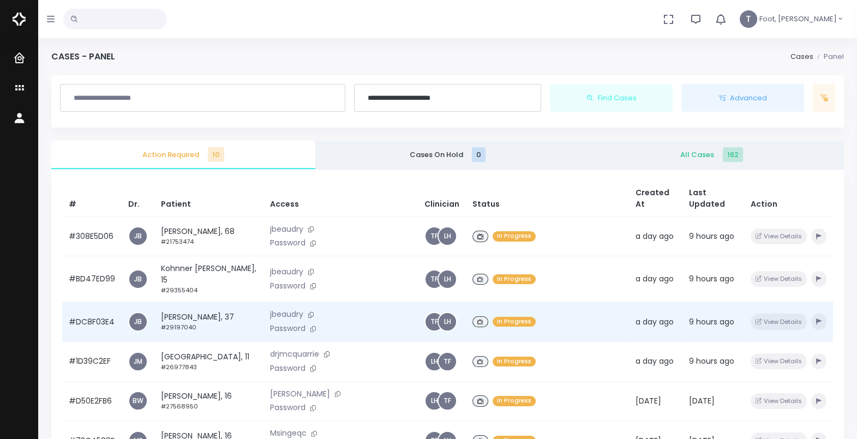
click at [207, 319] on td "[PERSON_NAME], 37 #29197040" at bounding box center [208, 322] width 109 height 40
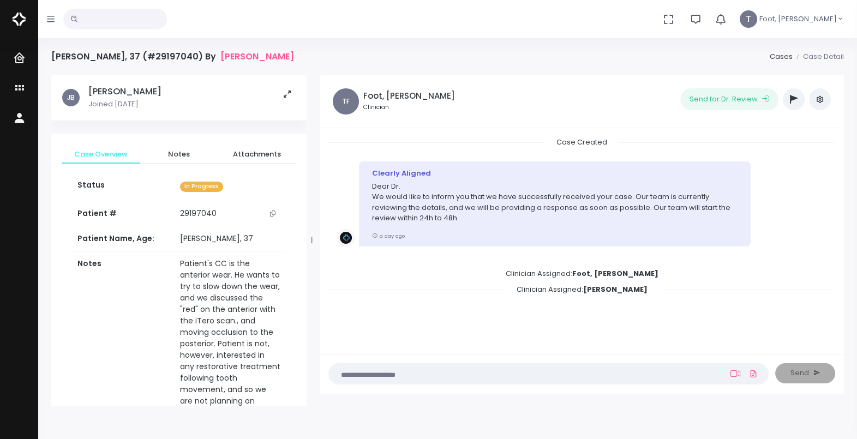
click at [388, 368] on textarea at bounding box center [528, 374] width 384 height 12
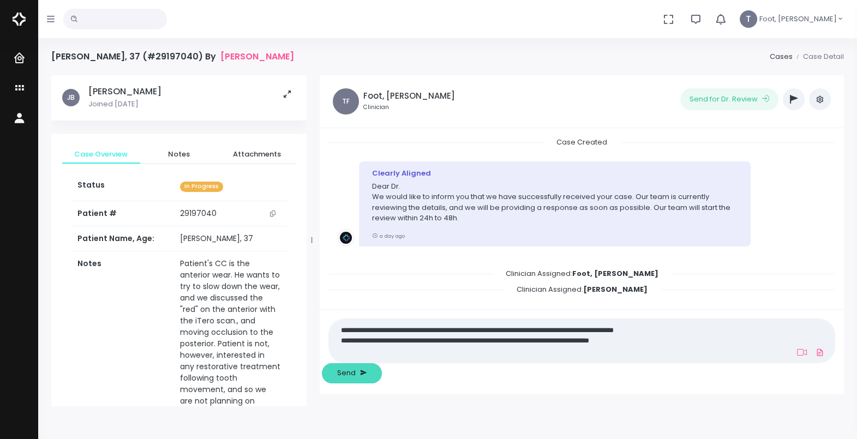
type textarea "**********"
click at [356, 371] on span "Send" at bounding box center [346, 373] width 19 height 11
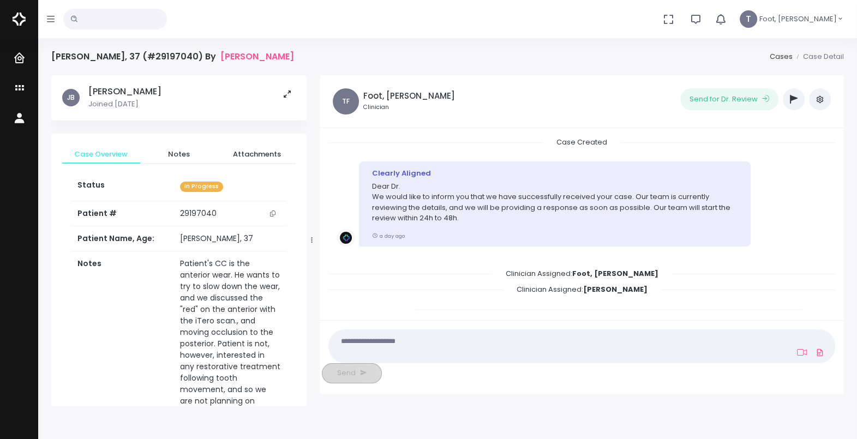
scroll to position [62, 0]
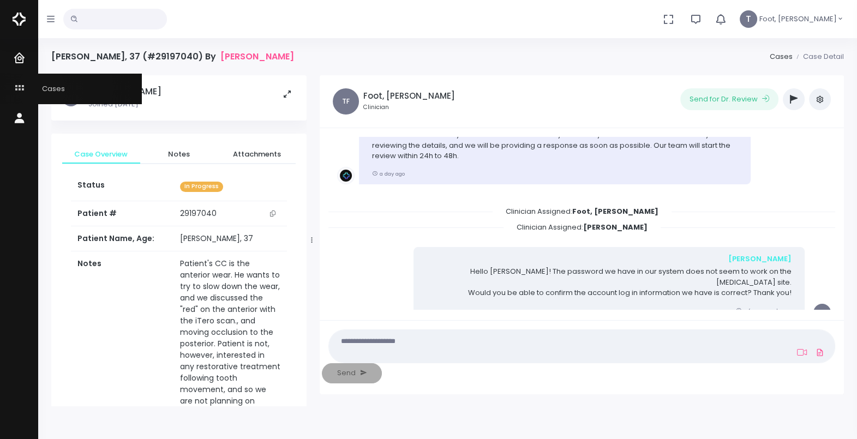
click at [42, 89] on span "Cases" at bounding box center [46, 89] width 37 height 10
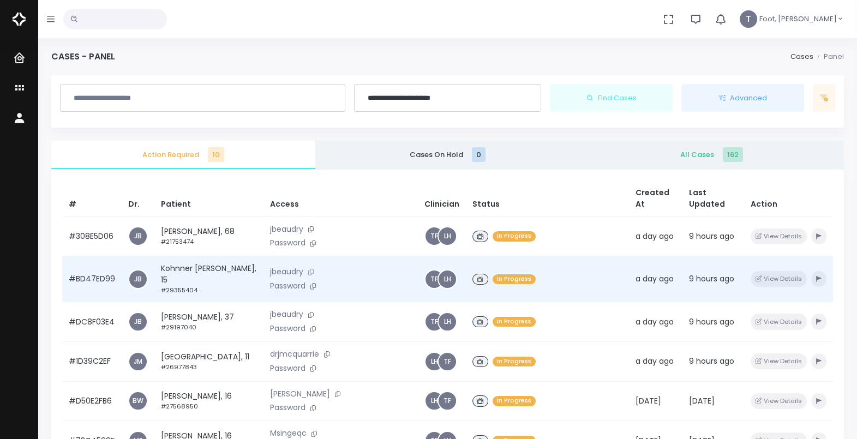
click at [303, 266] on button at bounding box center [310, 271] width 15 height 11
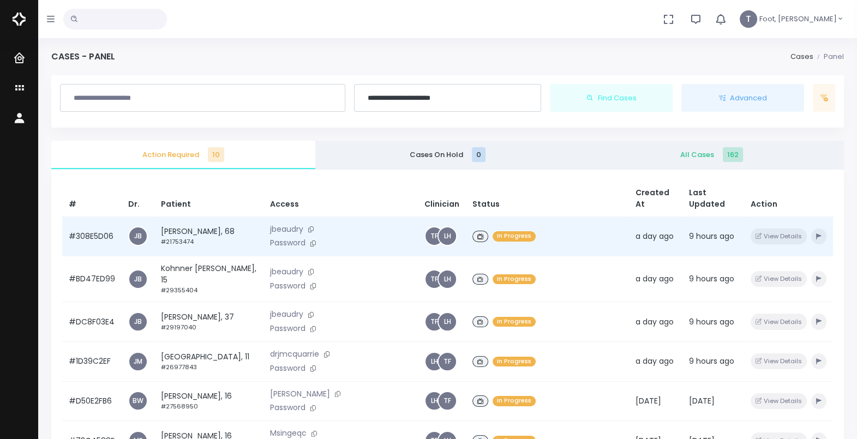
click at [202, 233] on td "[PERSON_NAME], 68 #21753474" at bounding box center [208, 237] width 109 height 40
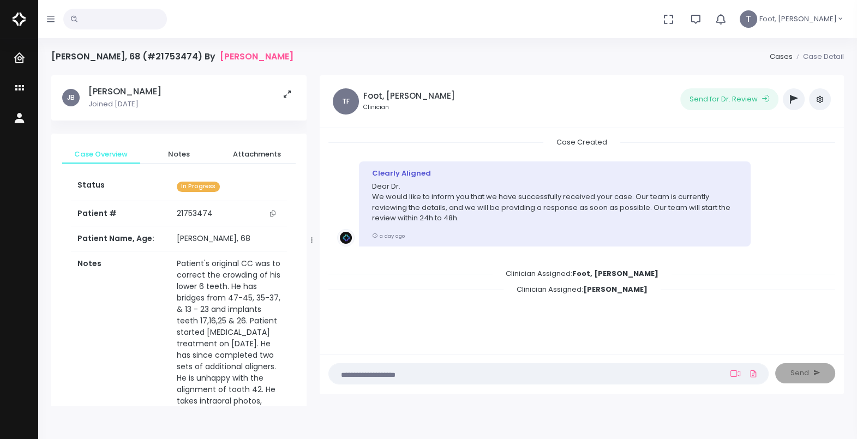
drag, startPoint x: 172, startPoint y: 92, endPoint x: 87, endPoint y: 91, distance: 84.6
click at [87, 91] on div "[PERSON_NAME], [PERSON_NAME] Joined [DATE]" at bounding box center [179, 97] width 234 height 23
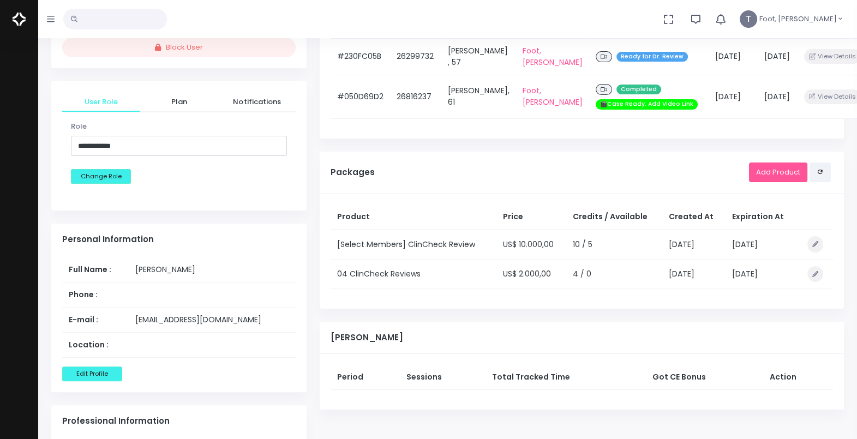
scroll to position [344, 0]
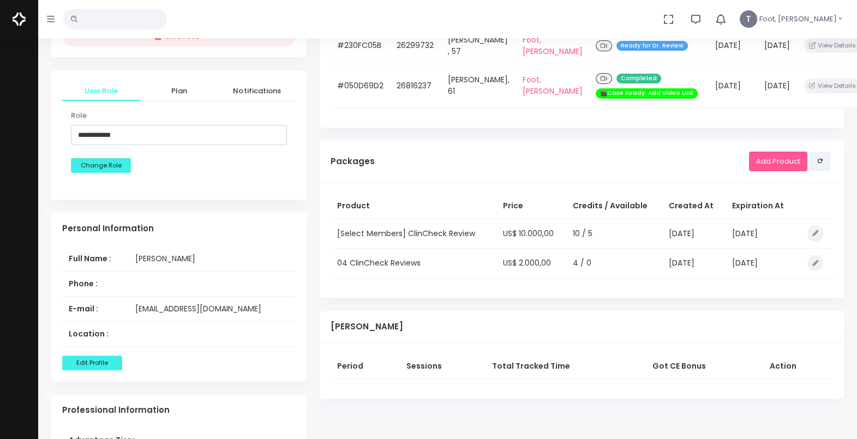
drag, startPoint x: 210, startPoint y: 253, endPoint x: 123, endPoint y: 255, distance: 86.8
click at [123, 255] on tr "Full Name : [PERSON_NAME]" at bounding box center [179, 259] width 234 height 25
copy tr "[PERSON_NAME]"
click at [52, 17] on icon "button" at bounding box center [51, 19] width 8 height 9
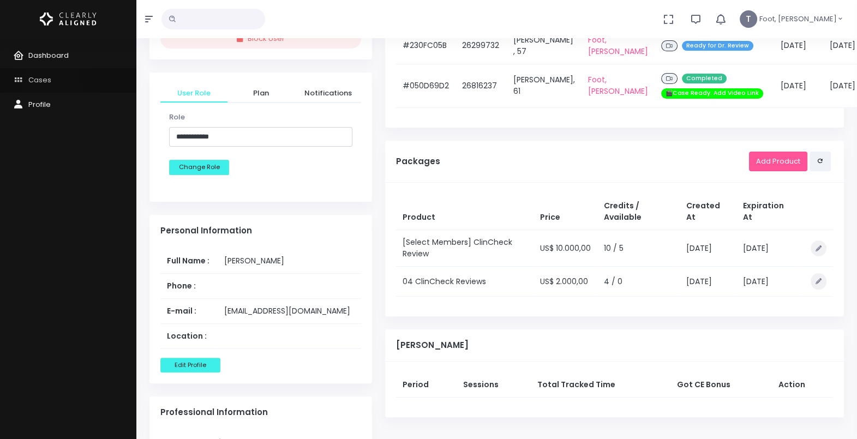
click at [51, 87] on link "Cases" at bounding box center [68, 80] width 136 height 25
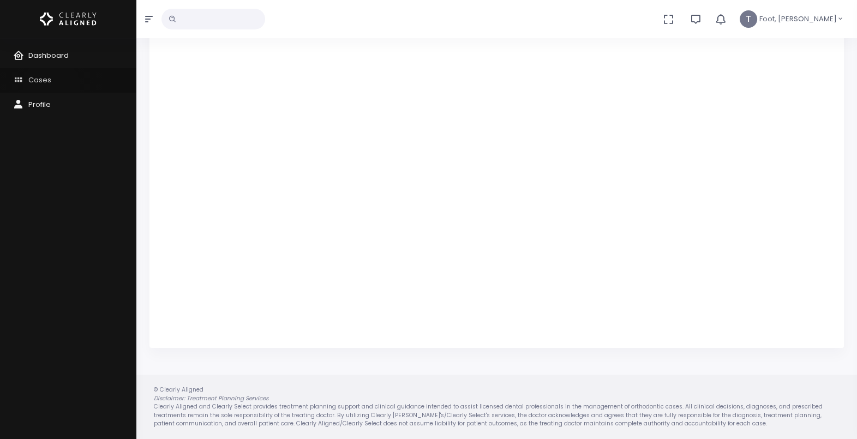
scroll to position [260, 0]
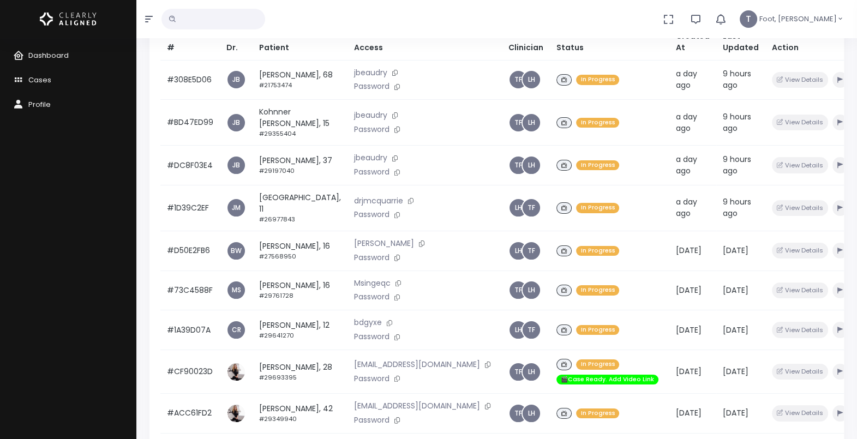
scroll to position [154, 0]
